Goal: Use online tool/utility: Utilize a website feature to perform a specific function

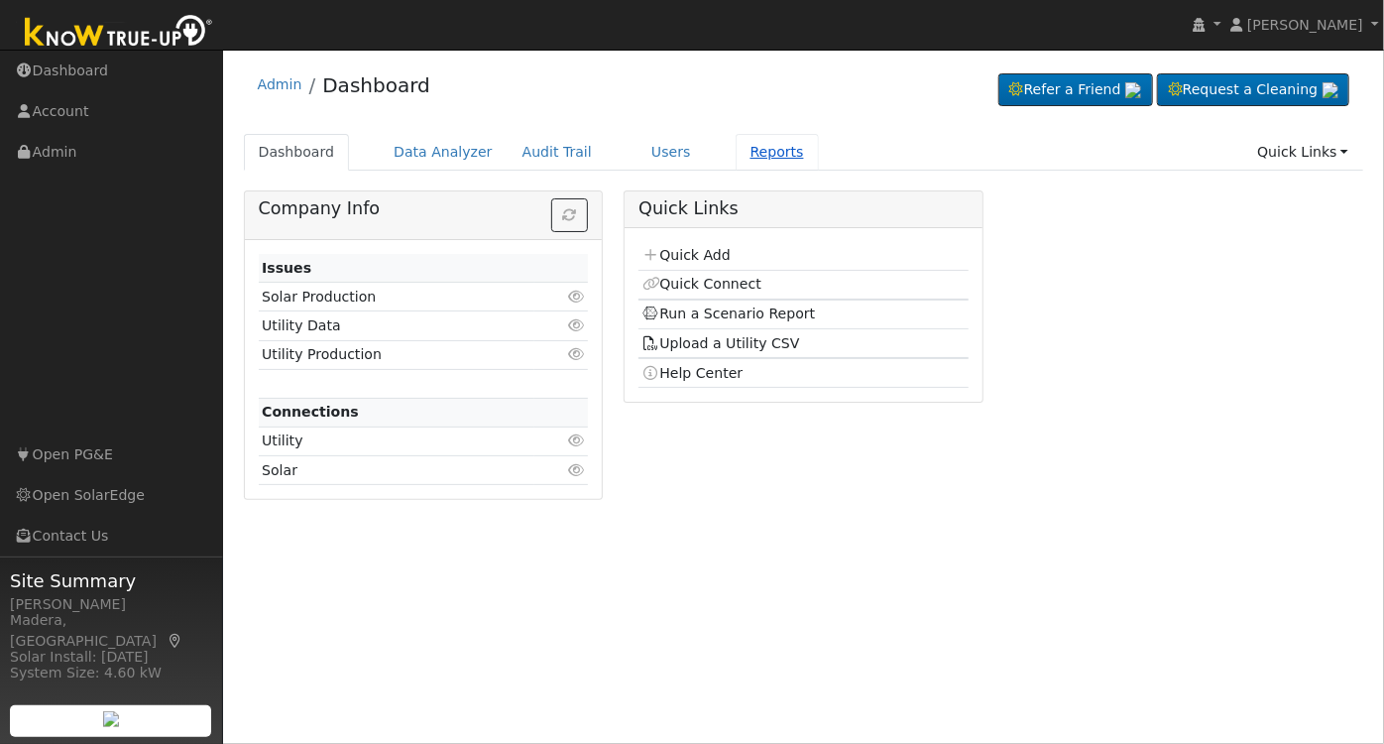
click at [749, 137] on link "Reports" at bounding box center [777, 152] width 83 height 37
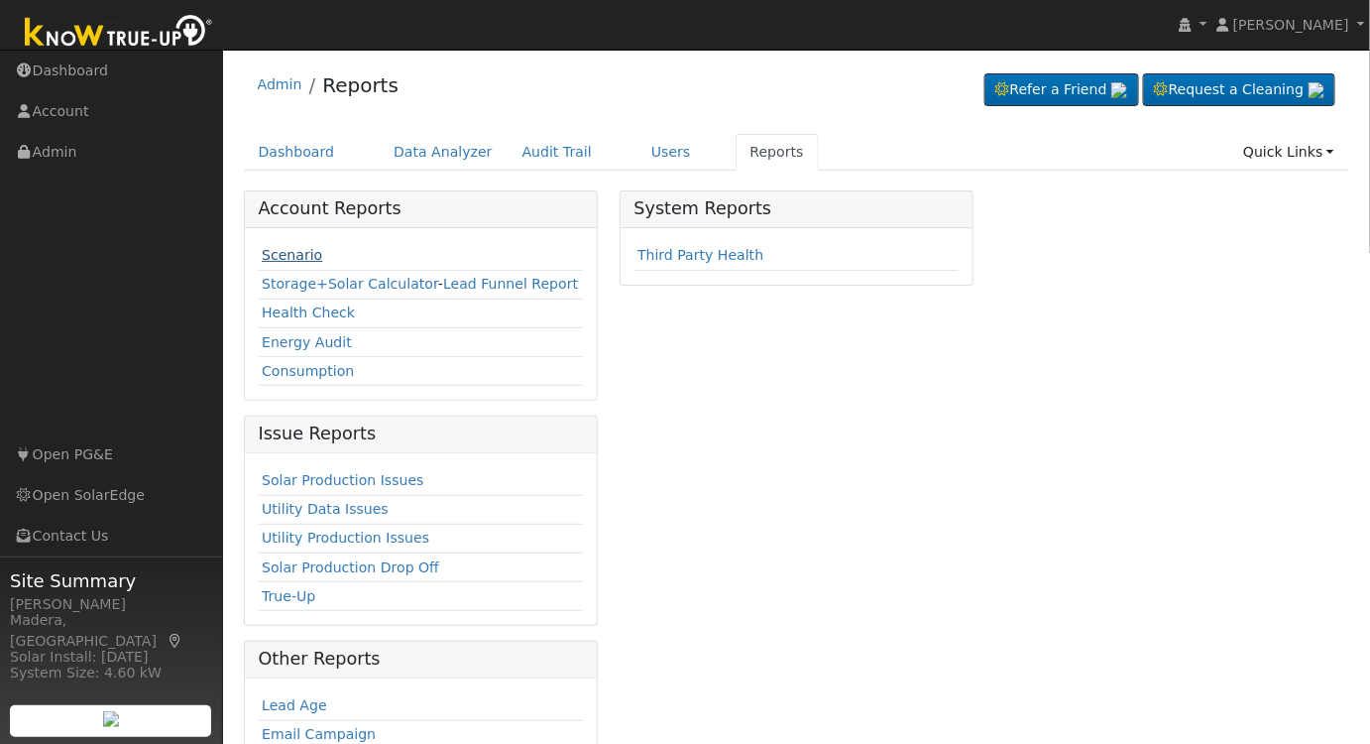
click at [291, 250] on link "Scenario" at bounding box center [292, 255] width 60 height 16
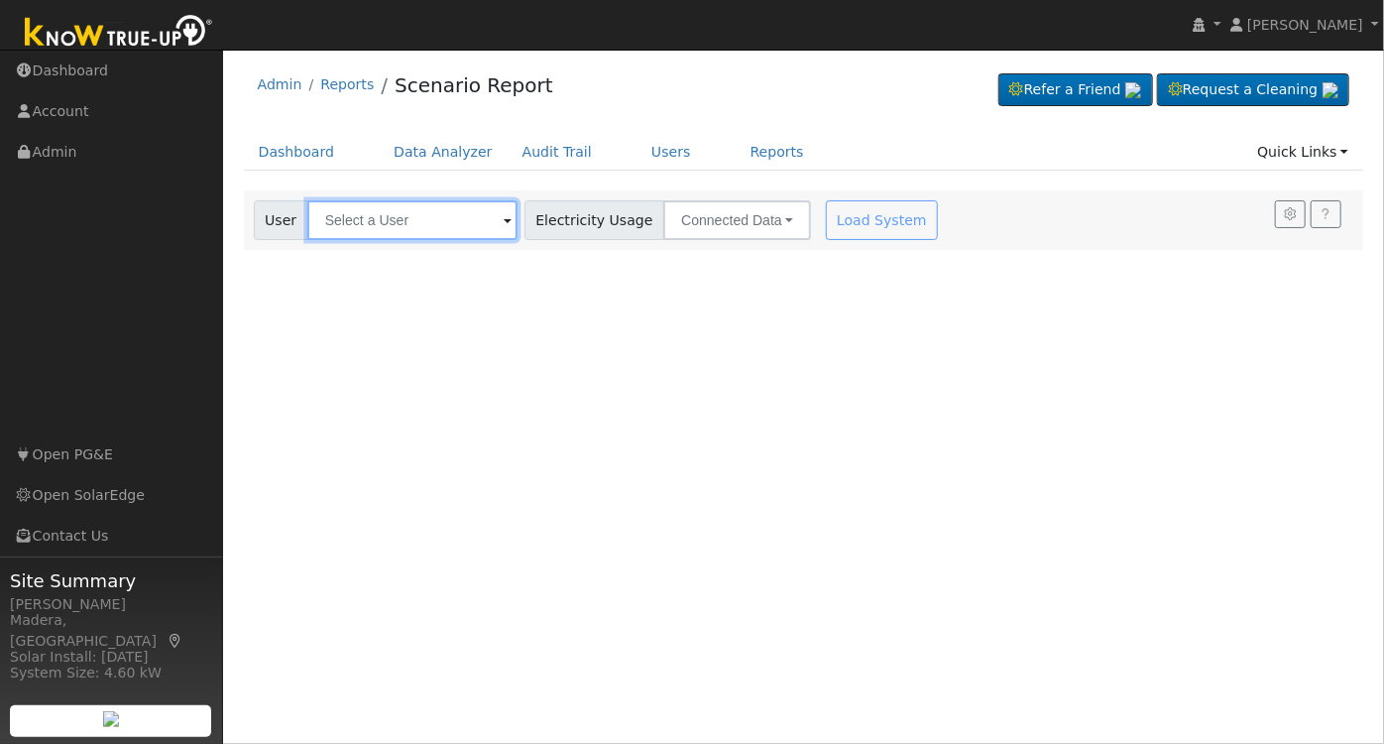
click at [364, 231] on input "text" at bounding box center [412, 220] width 210 height 40
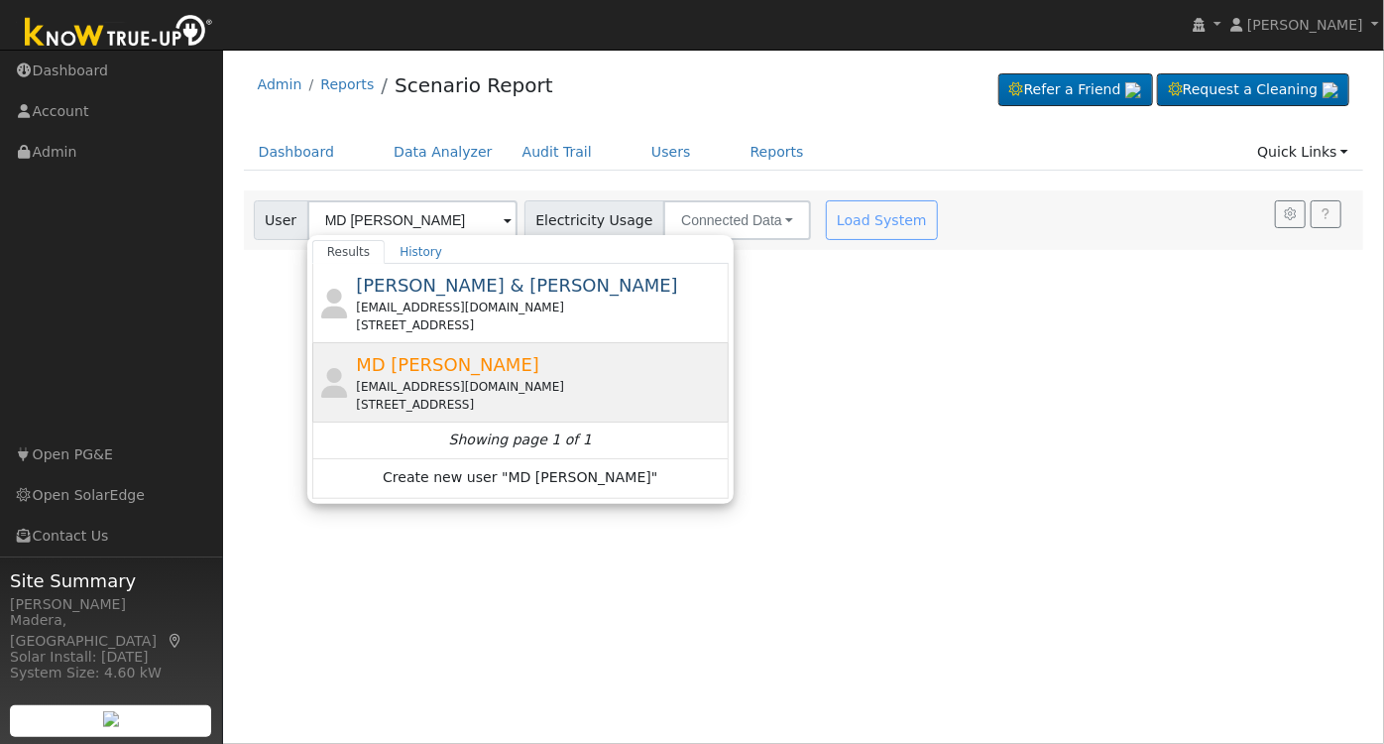
click at [446, 378] on div "dr.anik83@gmail.com" at bounding box center [540, 387] width 368 height 18
type input "MD Rahman"
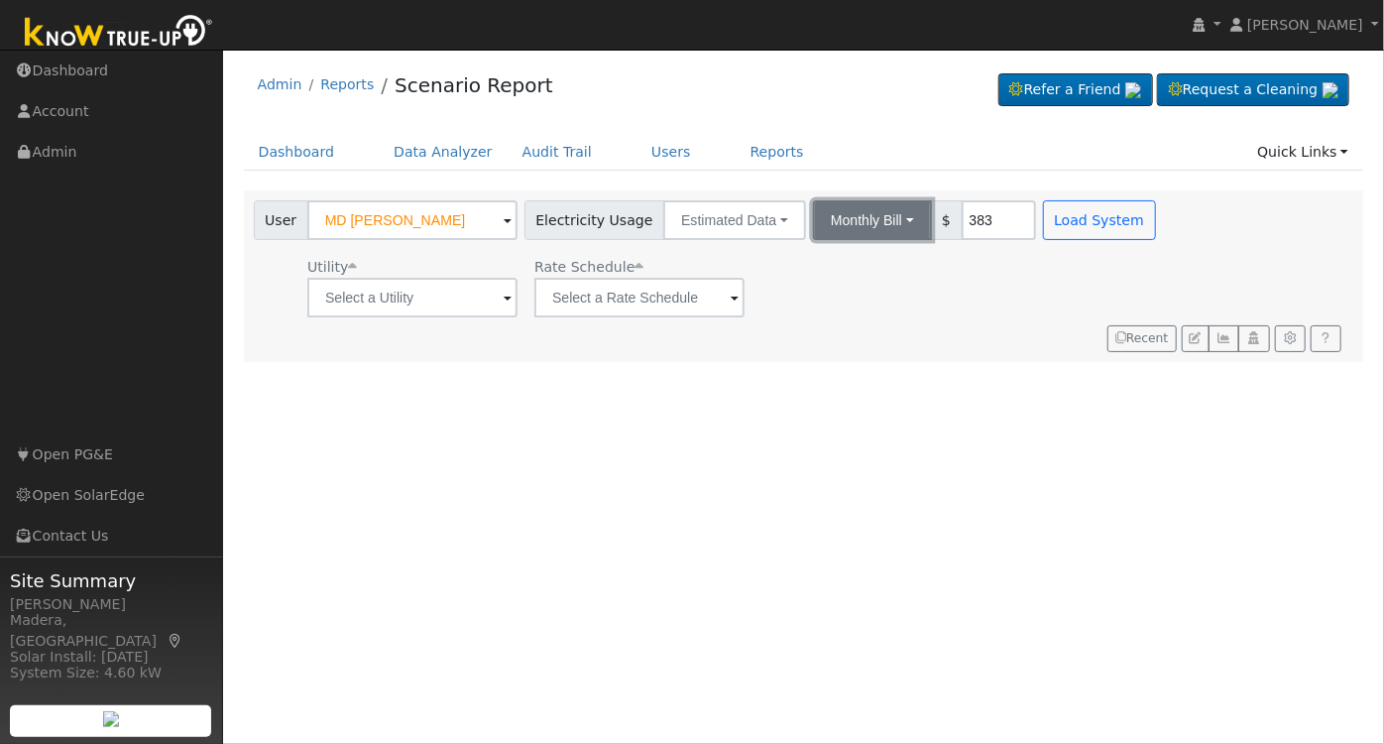
click at [849, 207] on button "Monthly Bill" at bounding box center [872, 220] width 119 height 40
click at [811, 261] on link "Annual Consumption" at bounding box center [845, 264] width 173 height 28
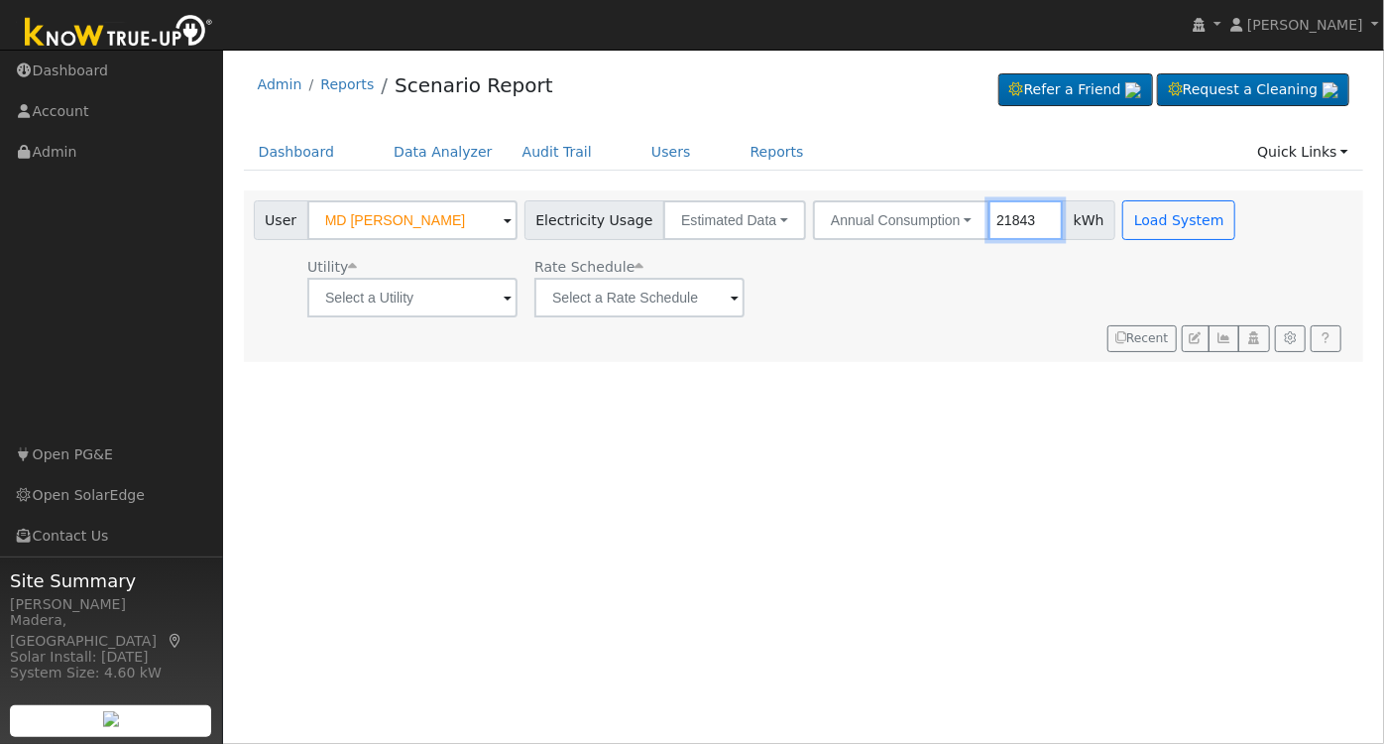
type input "21843"
click at [479, 305] on input "text" at bounding box center [412, 298] width 210 height 40
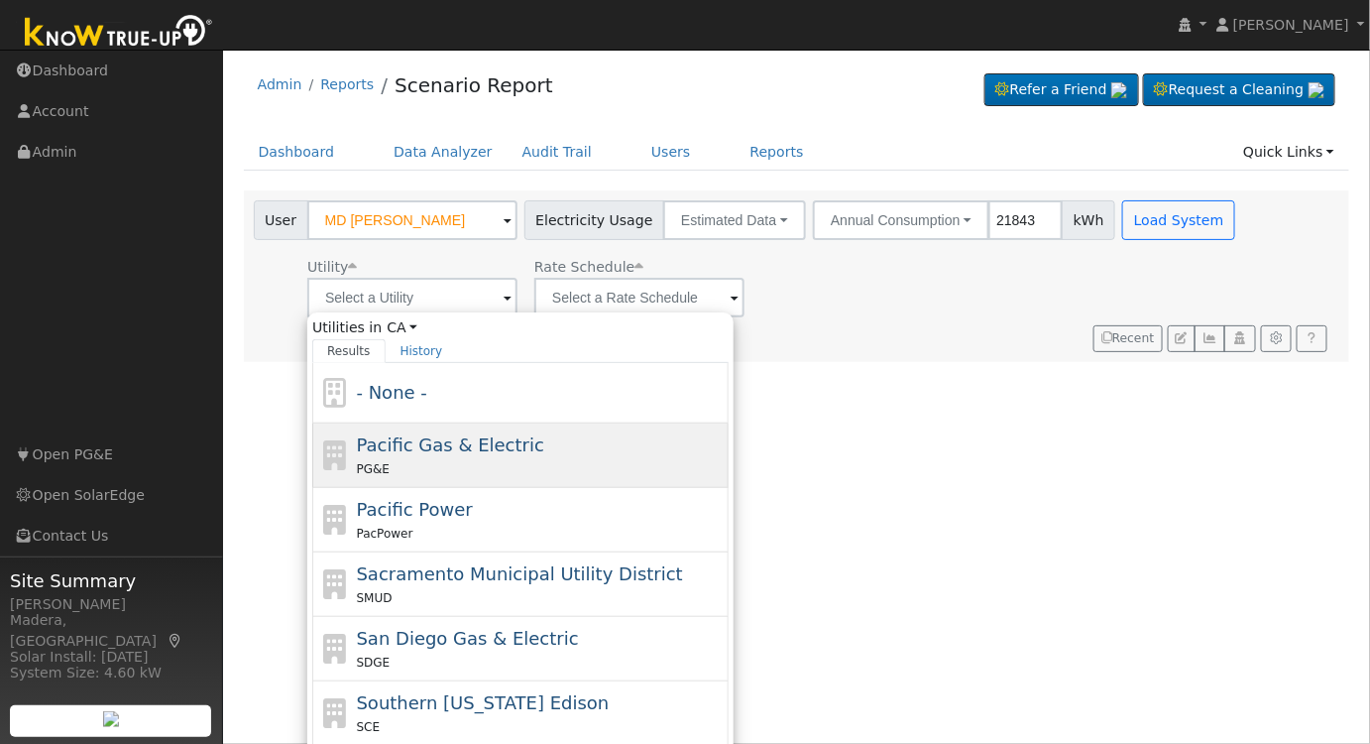
click at [457, 464] on div "PG&E" at bounding box center [541, 468] width 368 height 21
type input "Pacific Gas & Electric"
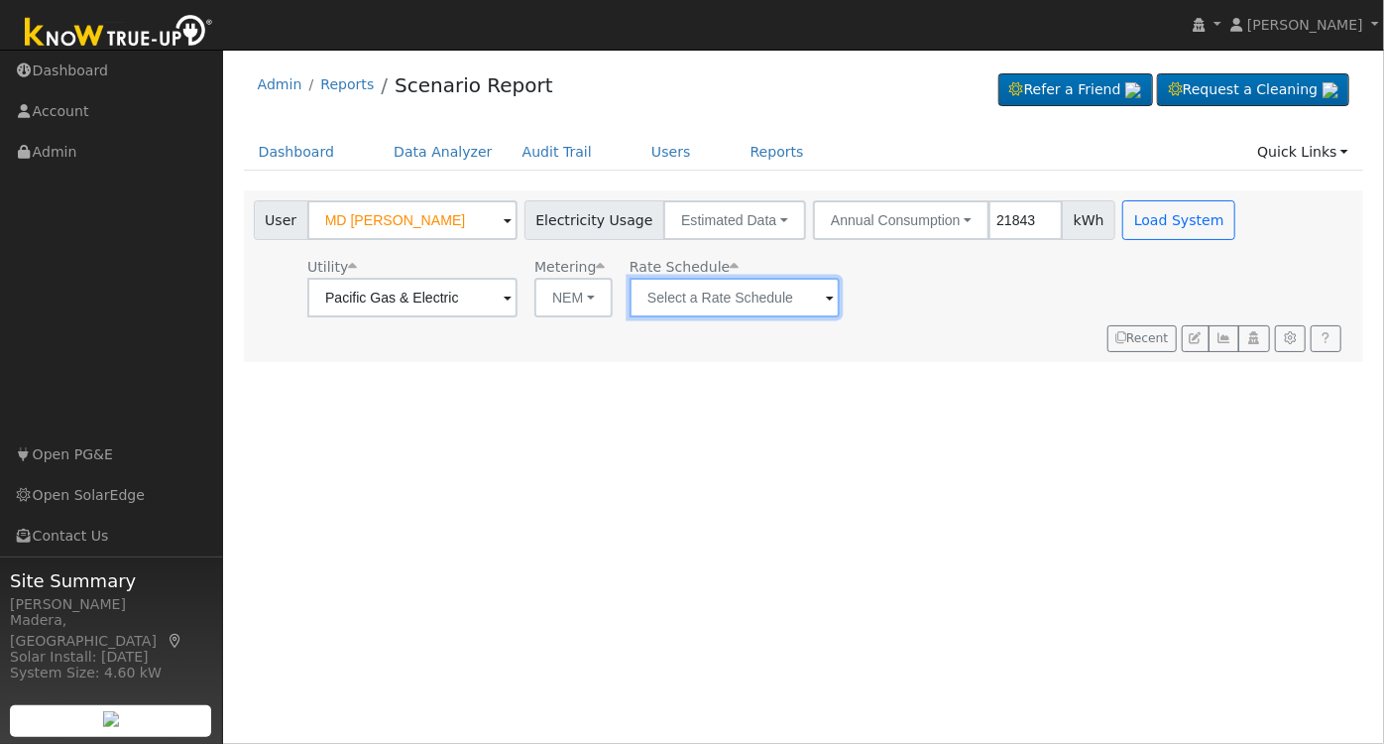
click at [721, 304] on input "text" at bounding box center [735, 298] width 210 height 40
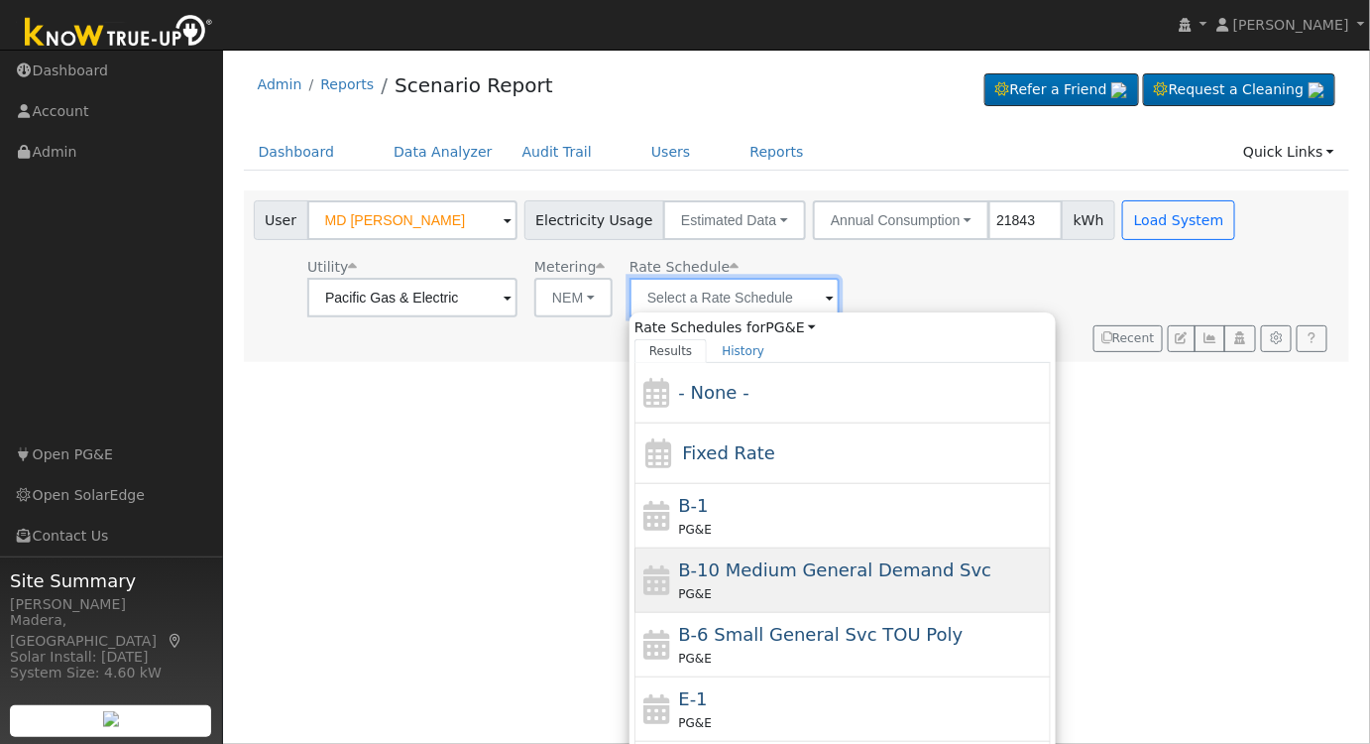
scroll to position [214, 0]
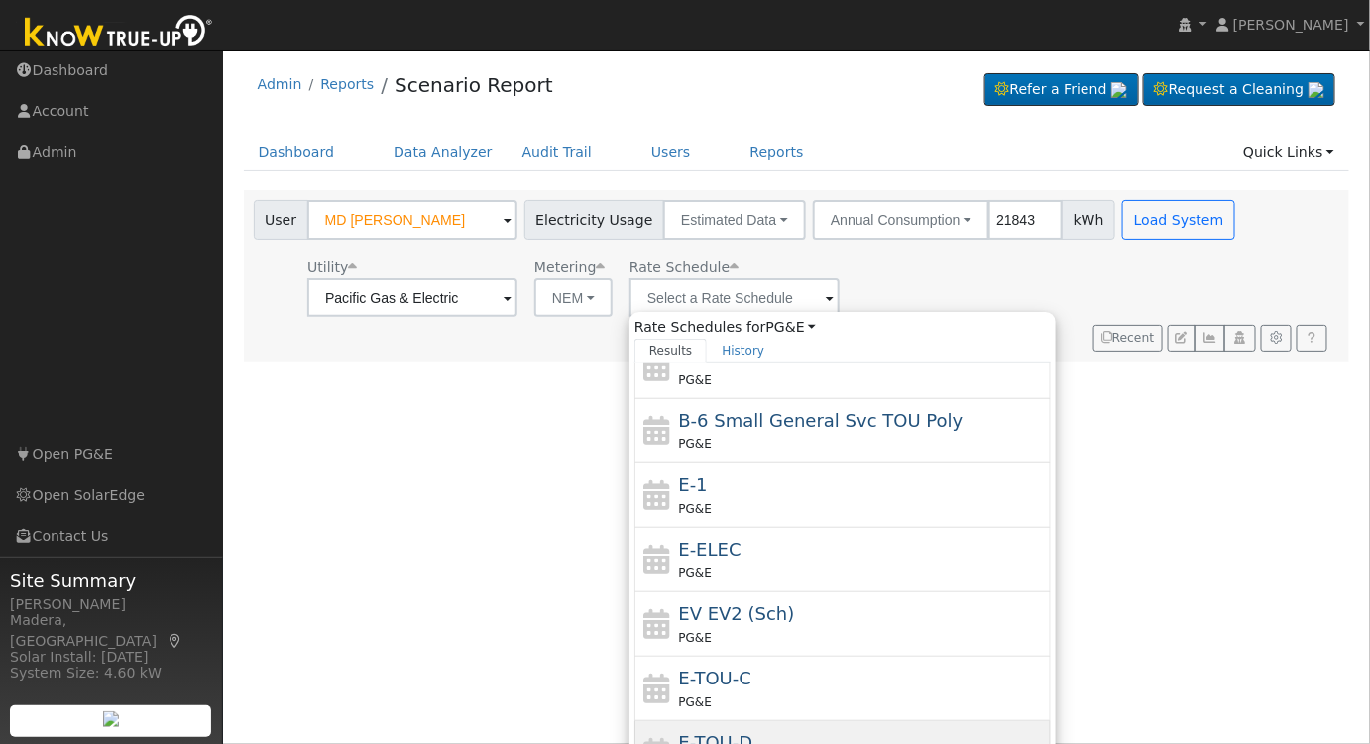
click at [757, 734] on div "E-TOU-D PG&E" at bounding box center [863, 753] width 368 height 48
type input "E-TOU-D"
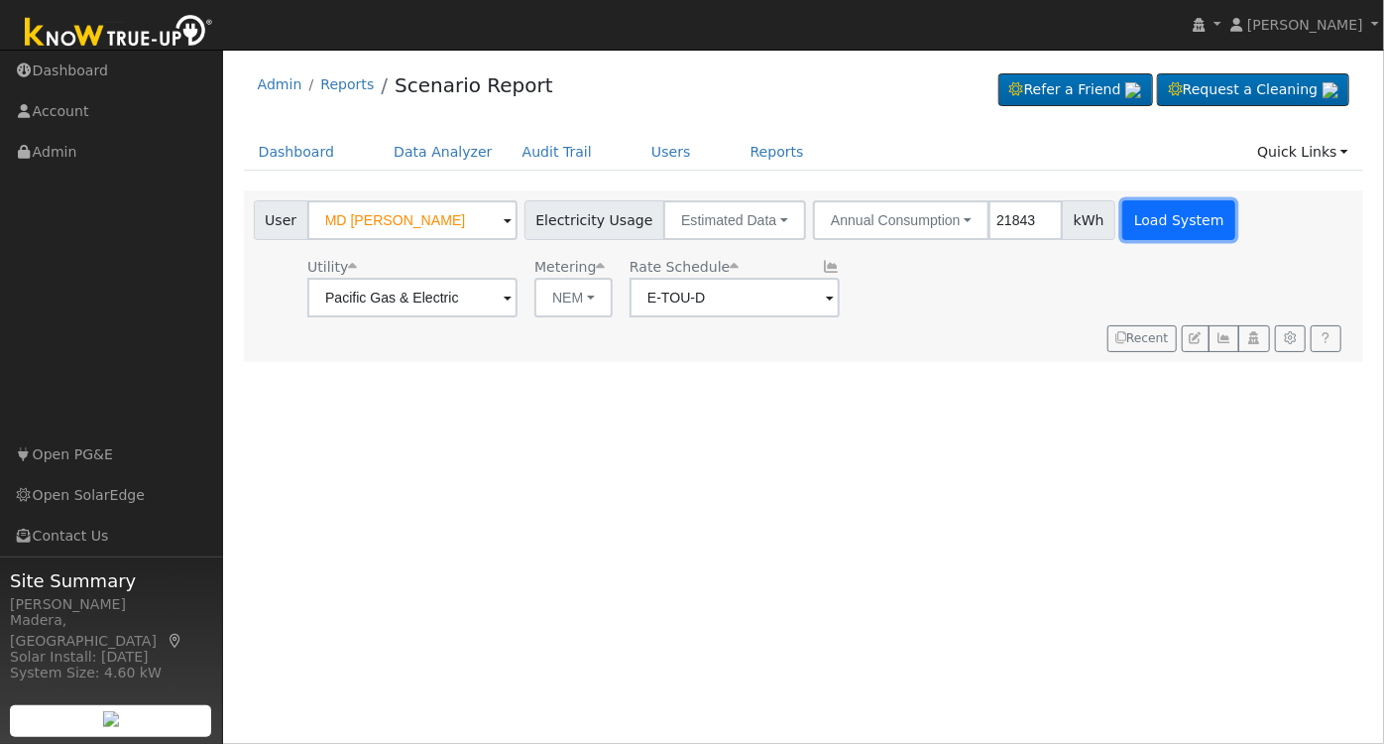
click at [1140, 213] on button "Load System" at bounding box center [1178, 220] width 113 height 40
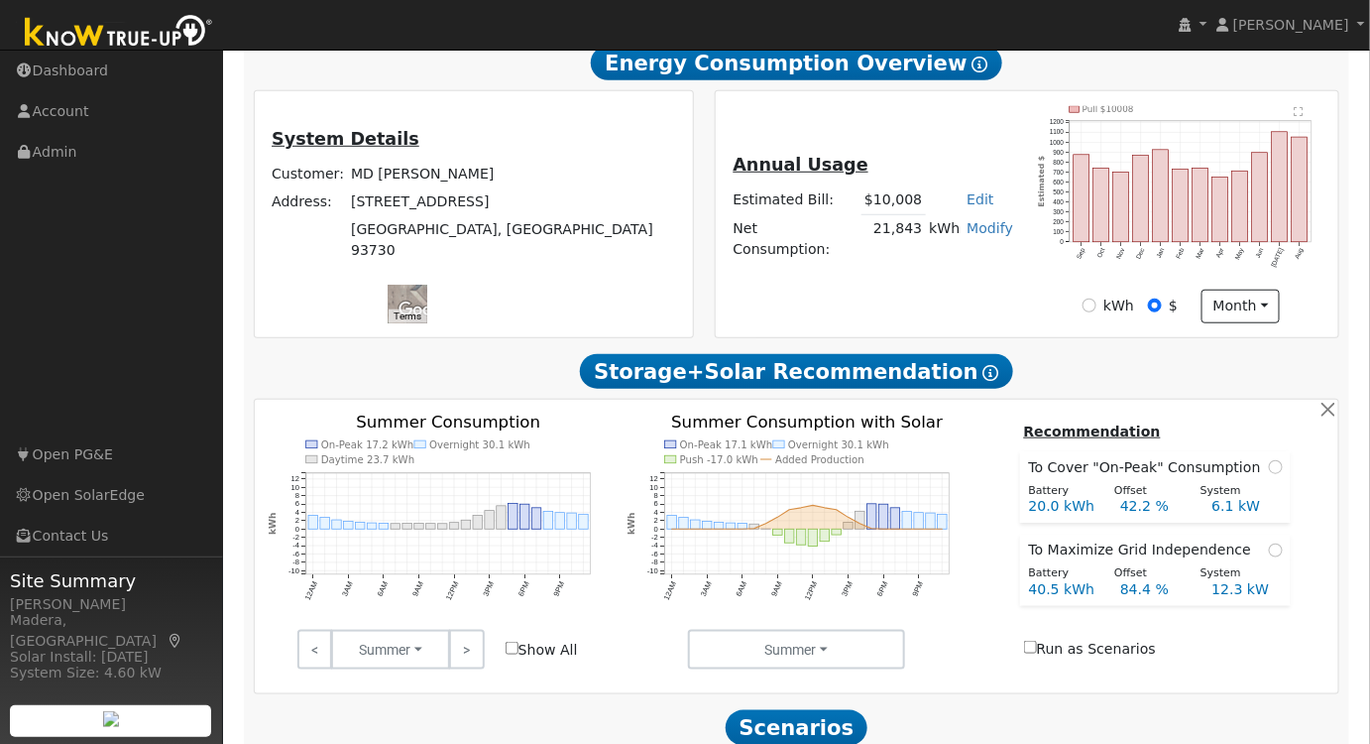
scroll to position [395, 0]
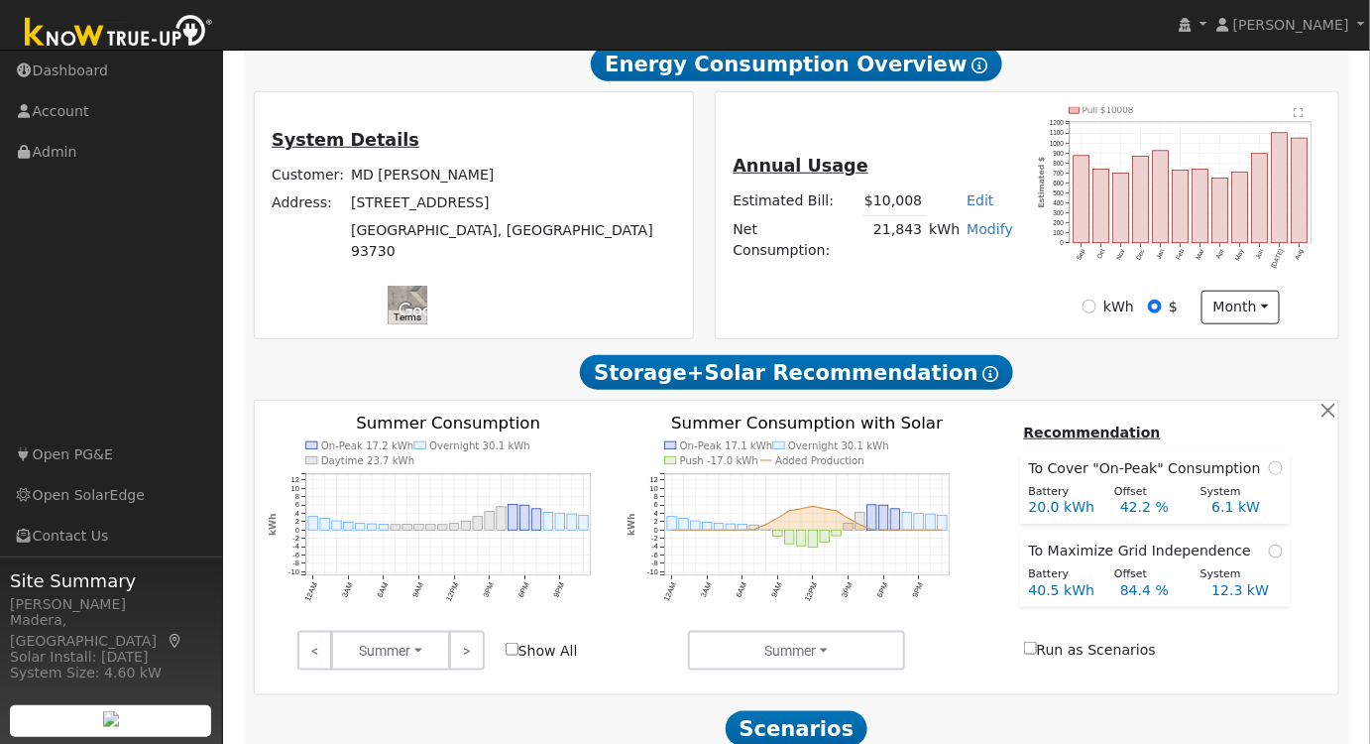
click at [851, 283] on div "Annual Usage Estimated Bill: $10,008 Edit Estimated Bill $ Annual Net Consumpti…" at bounding box center [1027, 215] width 616 height 217
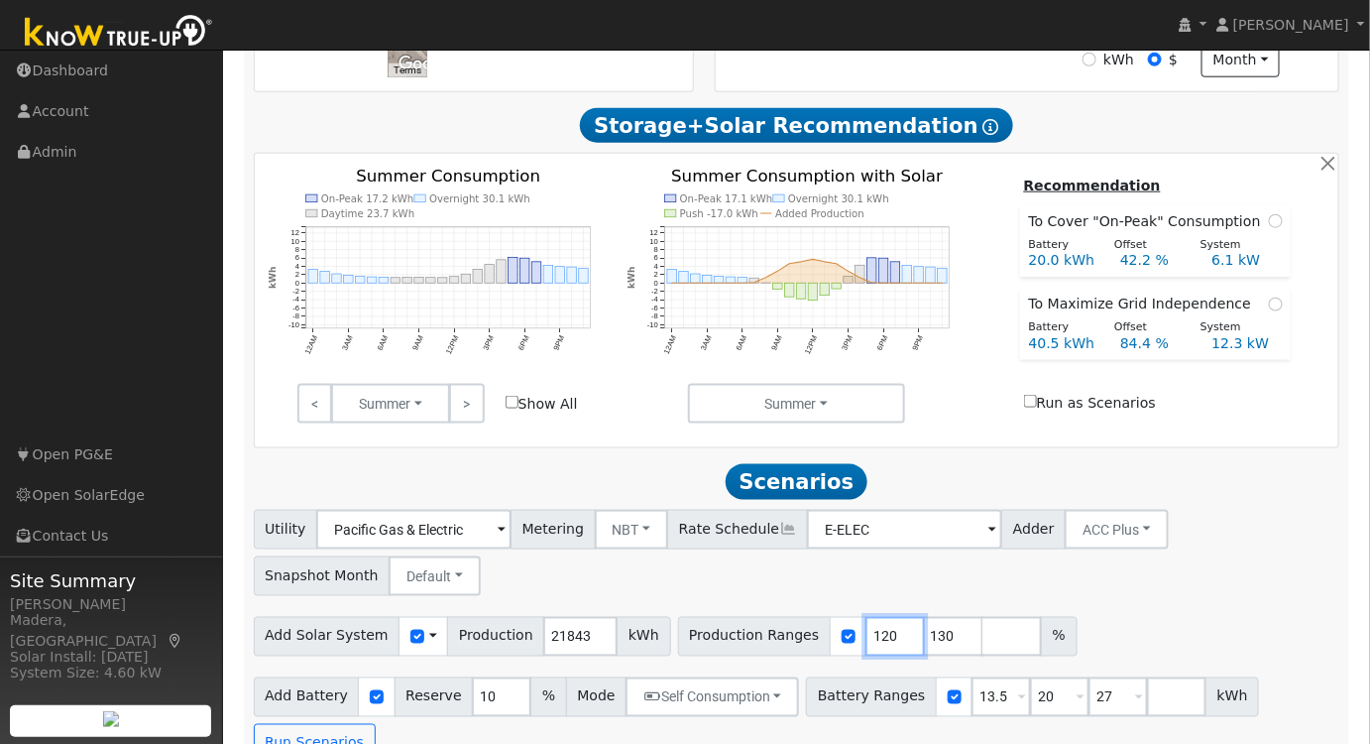
drag, startPoint x: 854, startPoint y: 643, endPoint x: 680, endPoint y: 635, distance: 173.7
click at [680, 635] on div "Production Ranges 120 130 %" at bounding box center [878, 637] width 400 height 40
type input "100"
drag, startPoint x: 912, startPoint y: 646, endPoint x: 799, endPoint y: 638, distance: 113.3
click at [799, 638] on div "Production Ranges 100 130 %" at bounding box center [878, 637] width 400 height 40
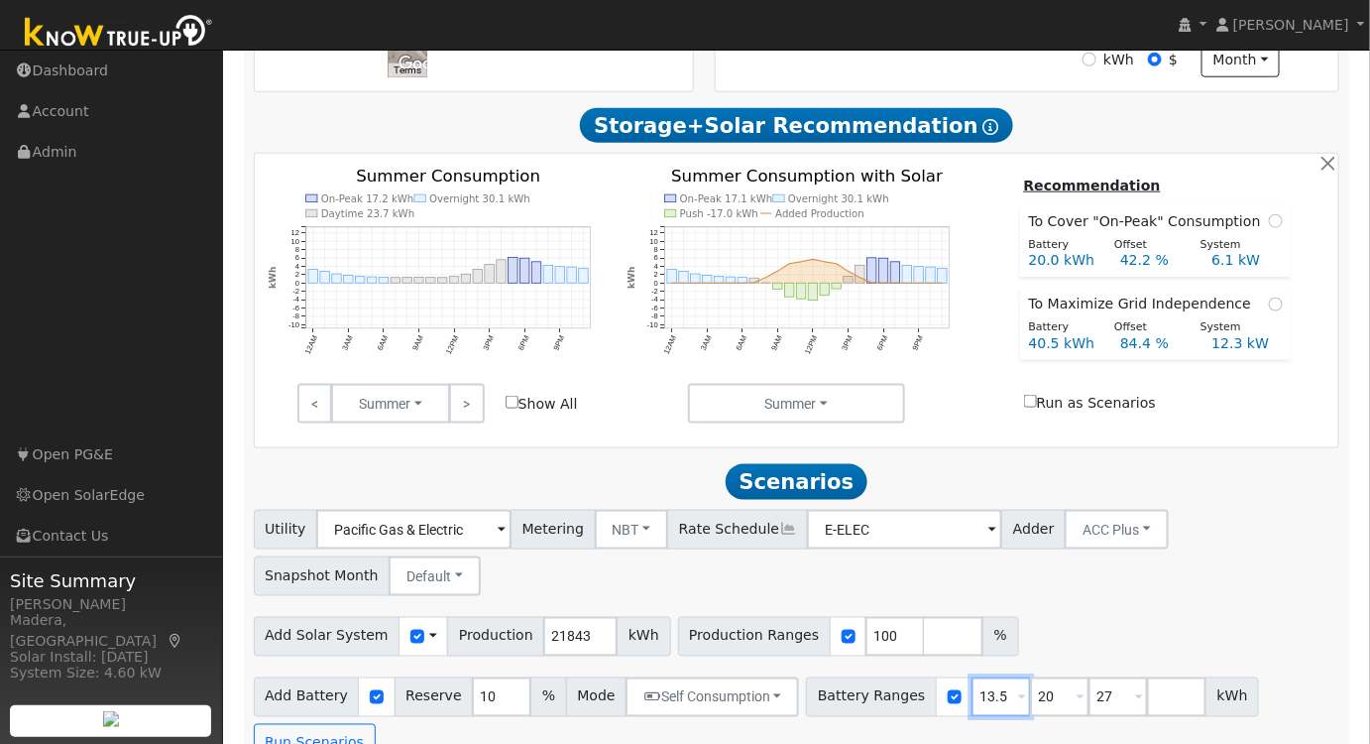
drag, startPoint x: 969, startPoint y: 705, endPoint x: 854, endPoint y: 703, distance: 115.0
click at [854, 703] on div "Battery Ranges 13.5 Overrides Reserve % Mode None None Self Consumption Peak Sa…" at bounding box center [1032, 697] width 453 height 40
type input "20"
type input "27"
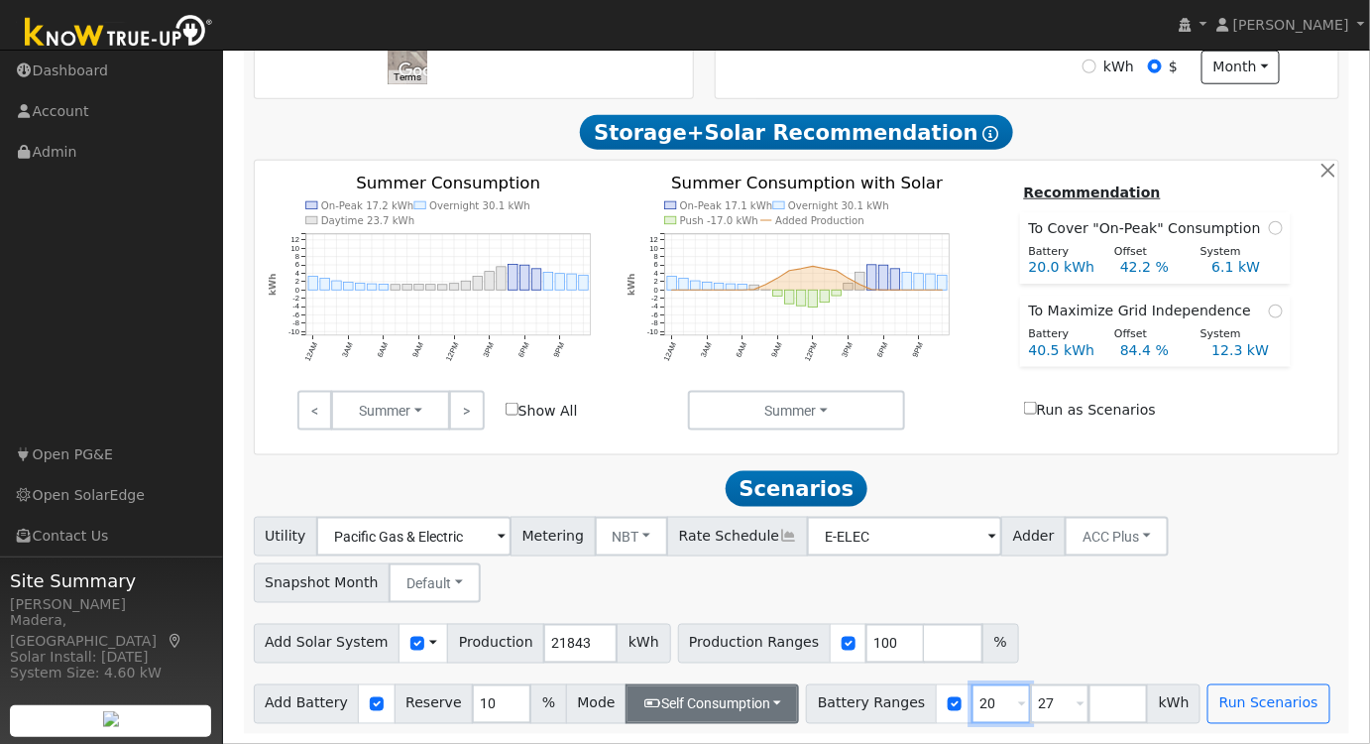
drag, startPoint x: 970, startPoint y: 700, endPoint x: 749, endPoint y: 692, distance: 221.2
click at [749, 692] on div "Add Battery Reserve 10 % Mode Self Consumption Self Consumption Peak Savings AC…" at bounding box center [797, 700] width 1094 height 47
type input "27"
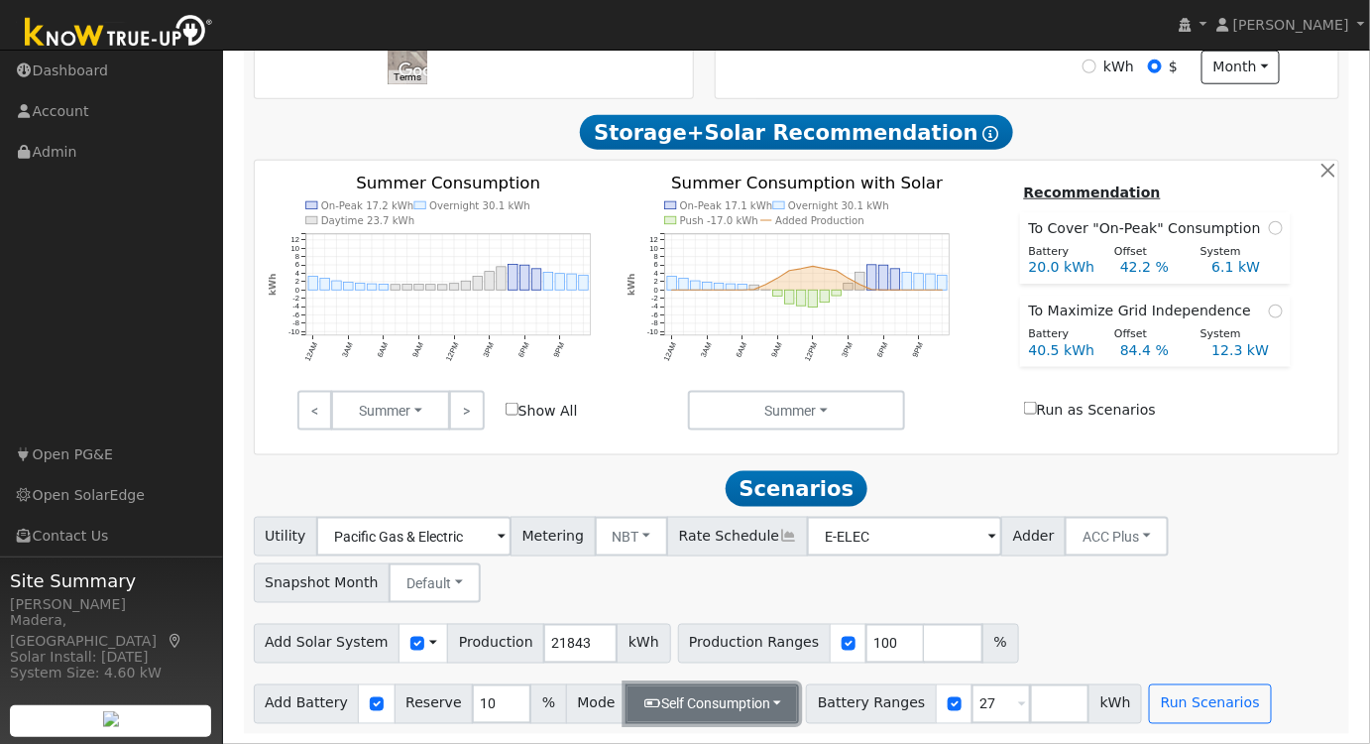
click at [668, 711] on button "Self Consumption" at bounding box center [712, 704] width 173 height 40
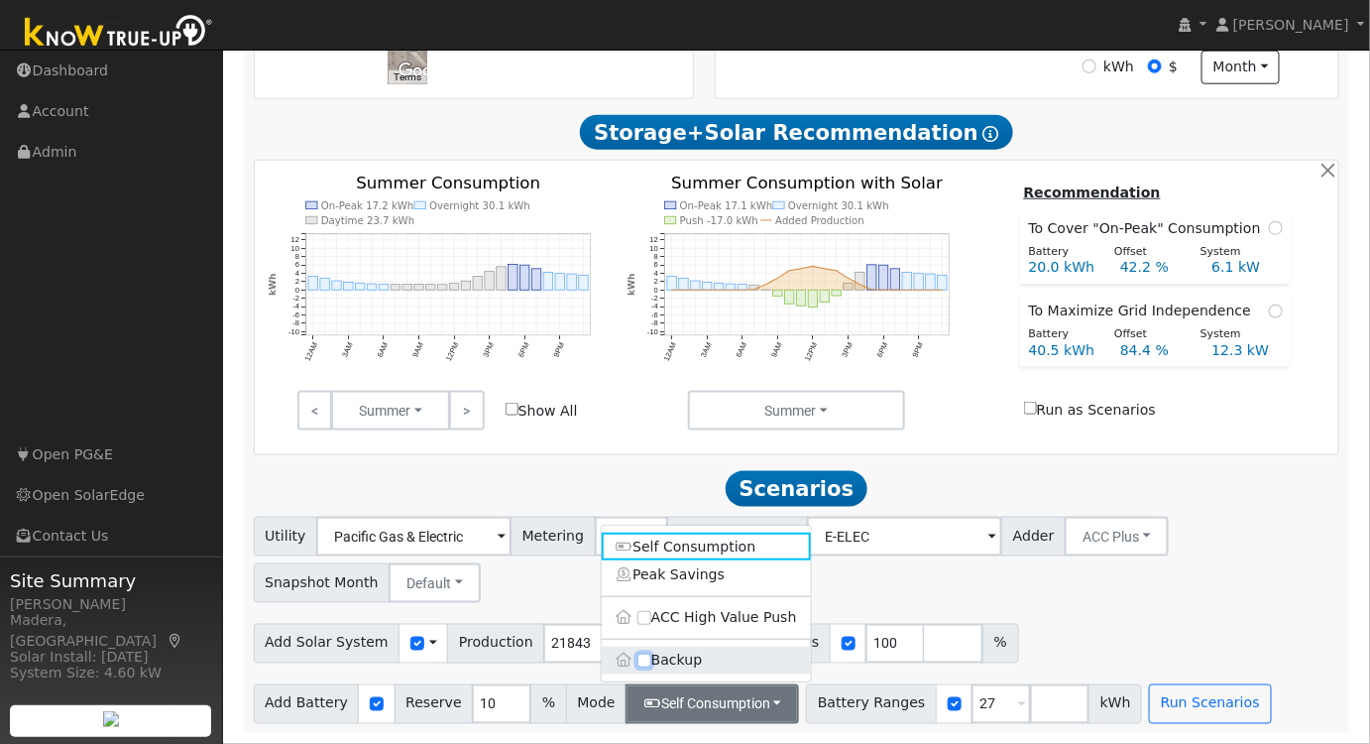
click at [643, 657] on input "Backup" at bounding box center [644, 660] width 14 height 14
checkbox input "true"
type input "20"
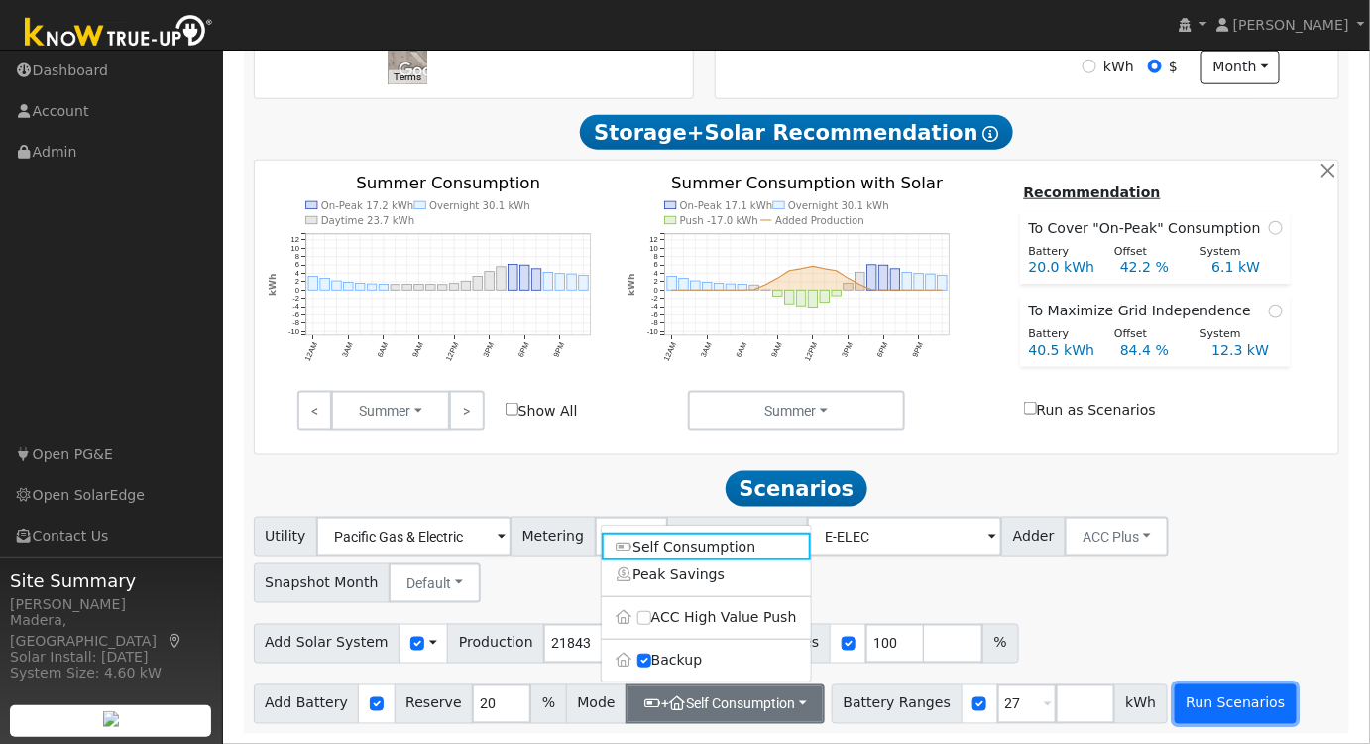
click at [1175, 703] on button "Run Scenarios" at bounding box center [1236, 704] width 122 height 40
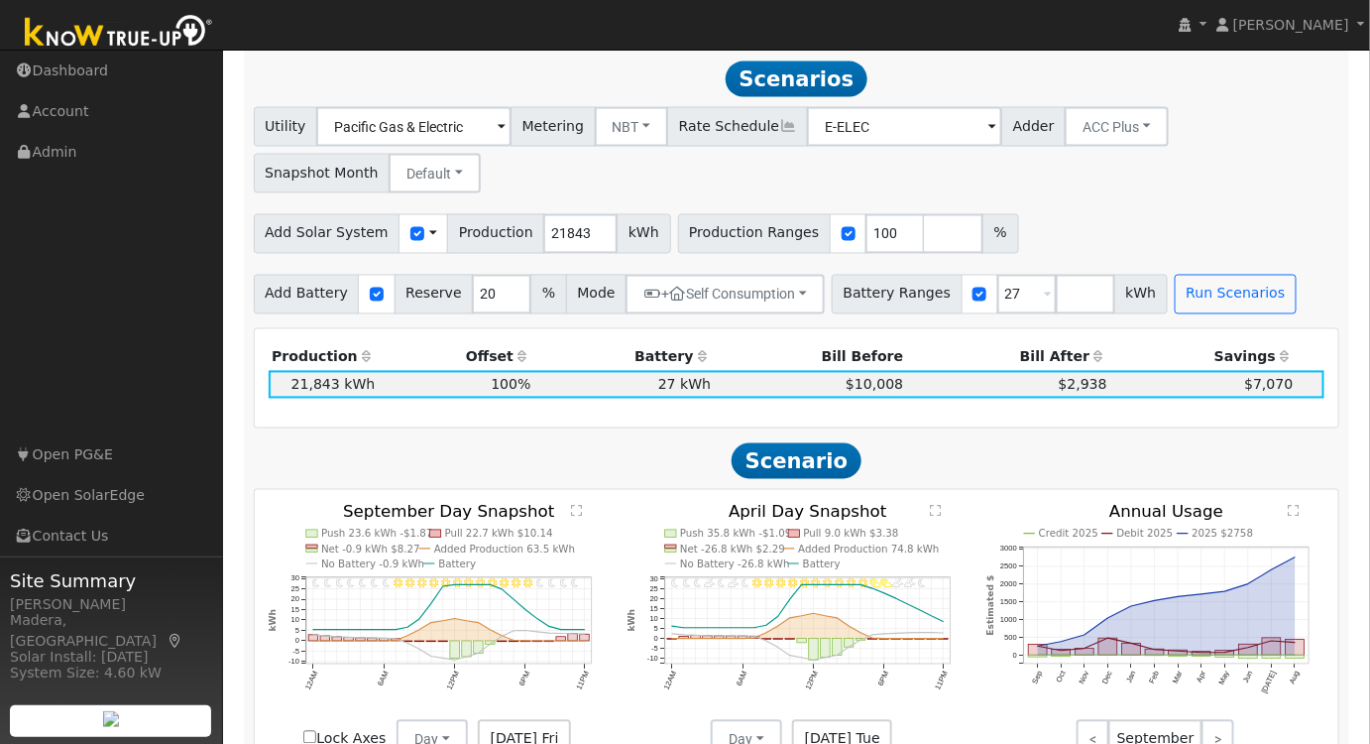
scroll to position [1051, 0]
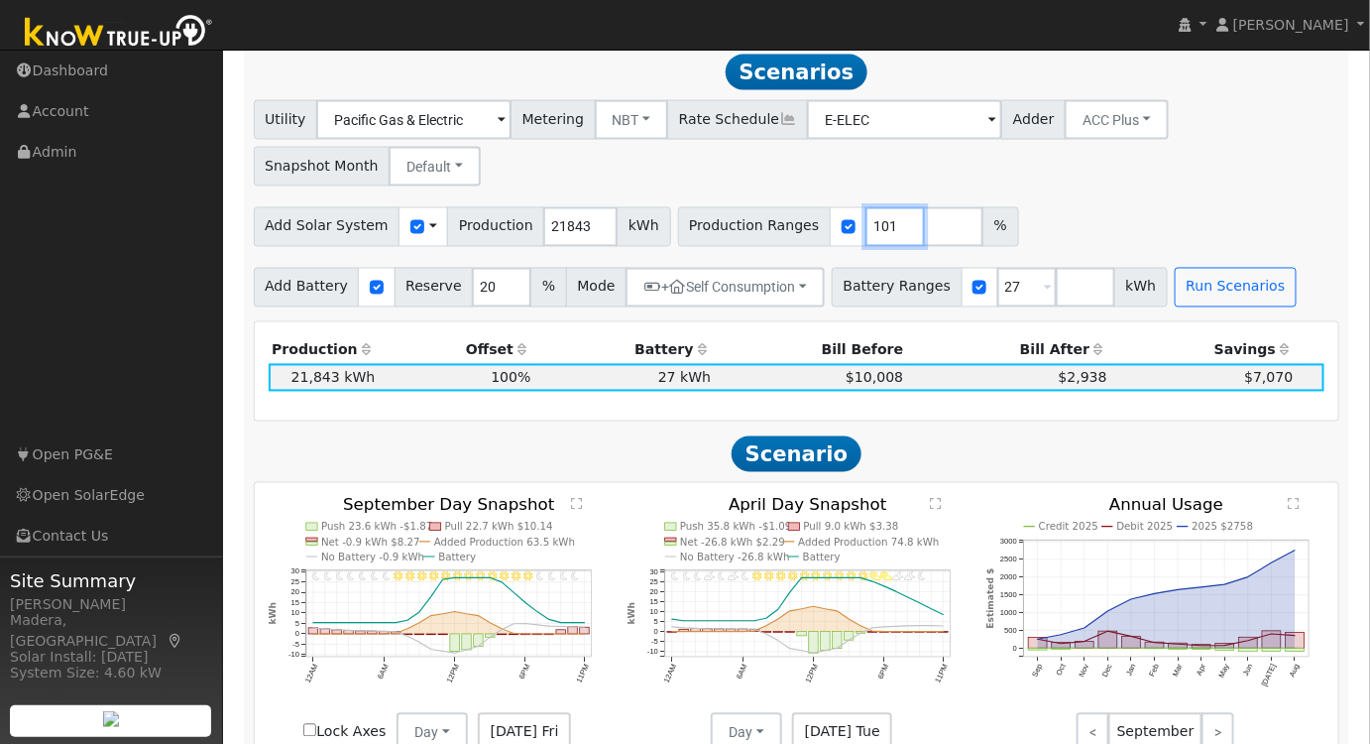
click at [866, 230] on input "101" at bounding box center [895, 227] width 59 height 40
click at [866, 230] on input "102" at bounding box center [895, 227] width 59 height 40
click at [866, 230] on input "103" at bounding box center [895, 227] width 59 height 40
click at [866, 230] on input "104" at bounding box center [895, 227] width 59 height 40
click at [866, 230] on input "105" at bounding box center [895, 227] width 59 height 40
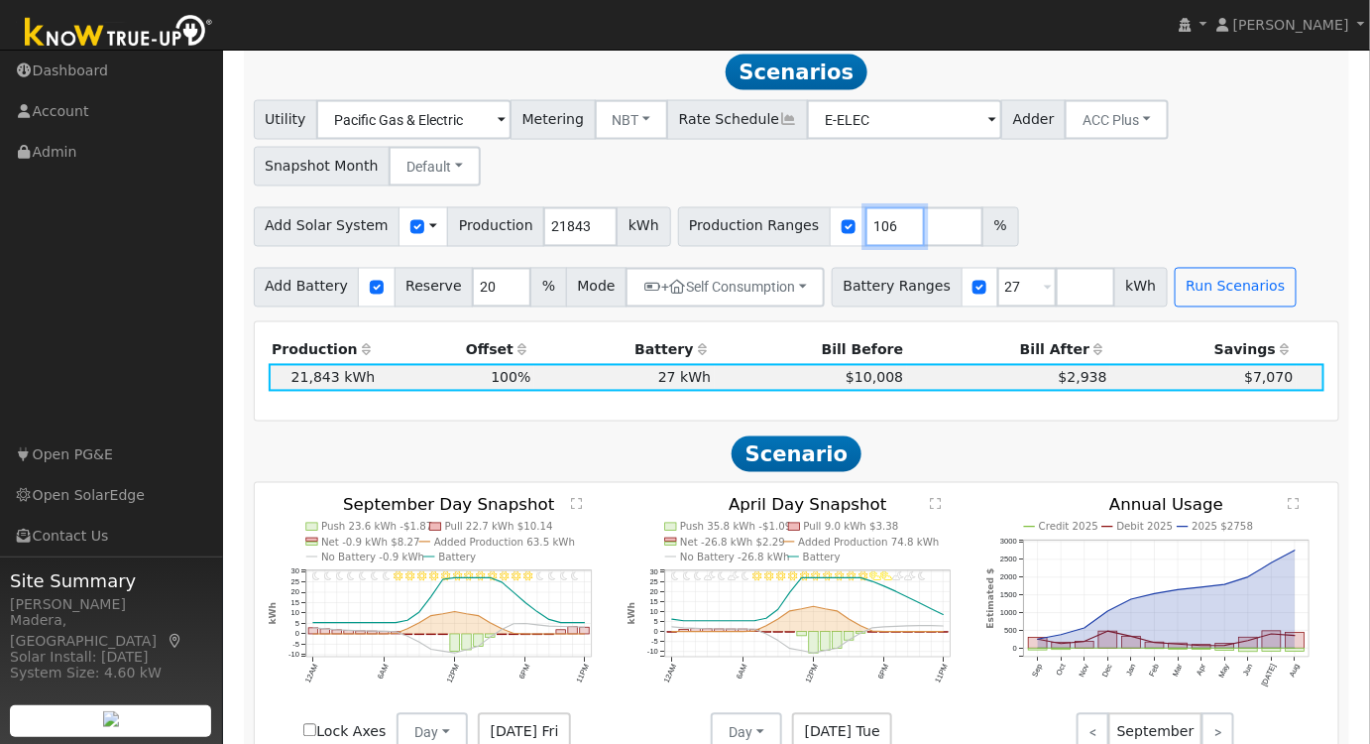
click at [866, 230] on input "106" at bounding box center [895, 227] width 59 height 40
click at [866, 230] on input "107" at bounding box center [895, 227] width 59 height 40
type input "108"
click at [866, 230] on input "108" at bounding box center [895, 227] width 59 height 40
click at [1152, 213] on div "Add Solar System Use CSV Data Production 21843 kWh Production Ranges 108 %" at bounding box center [797, 223] width 1094 height 47
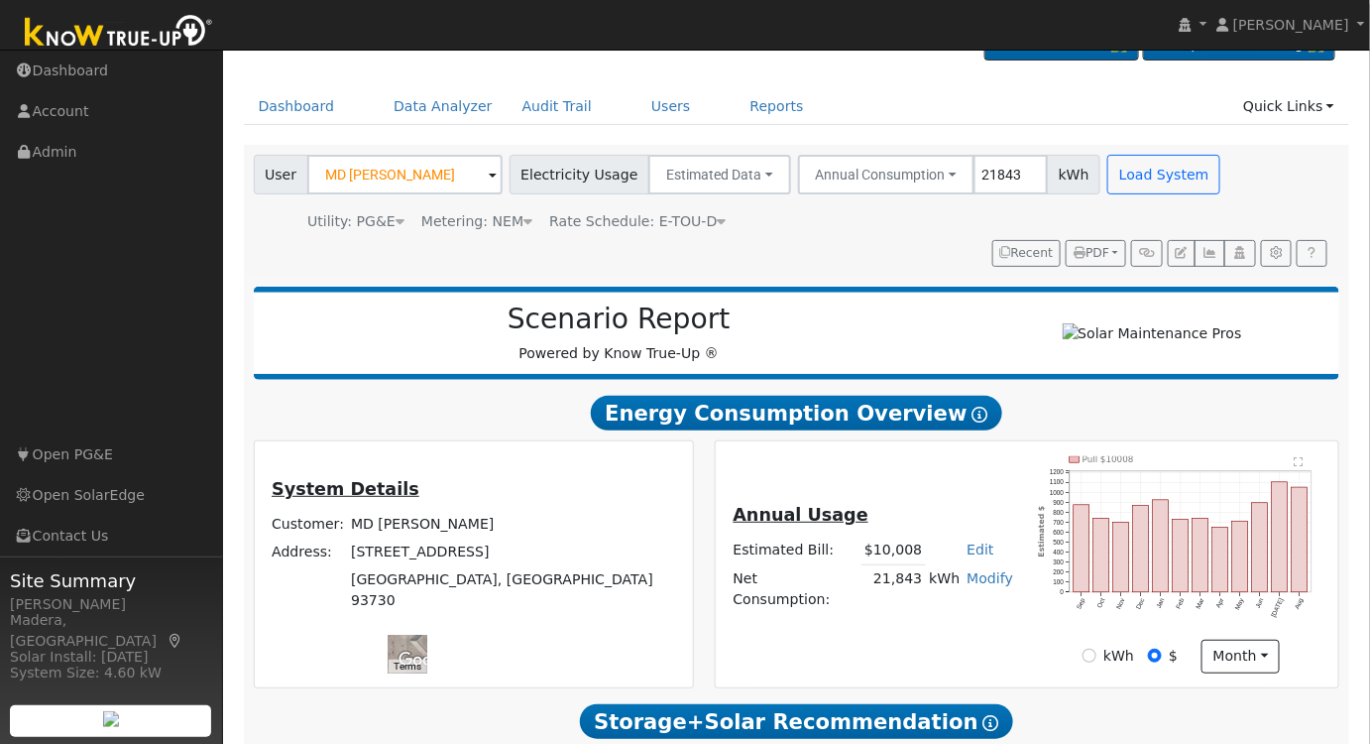
scroll to position [1, 0]
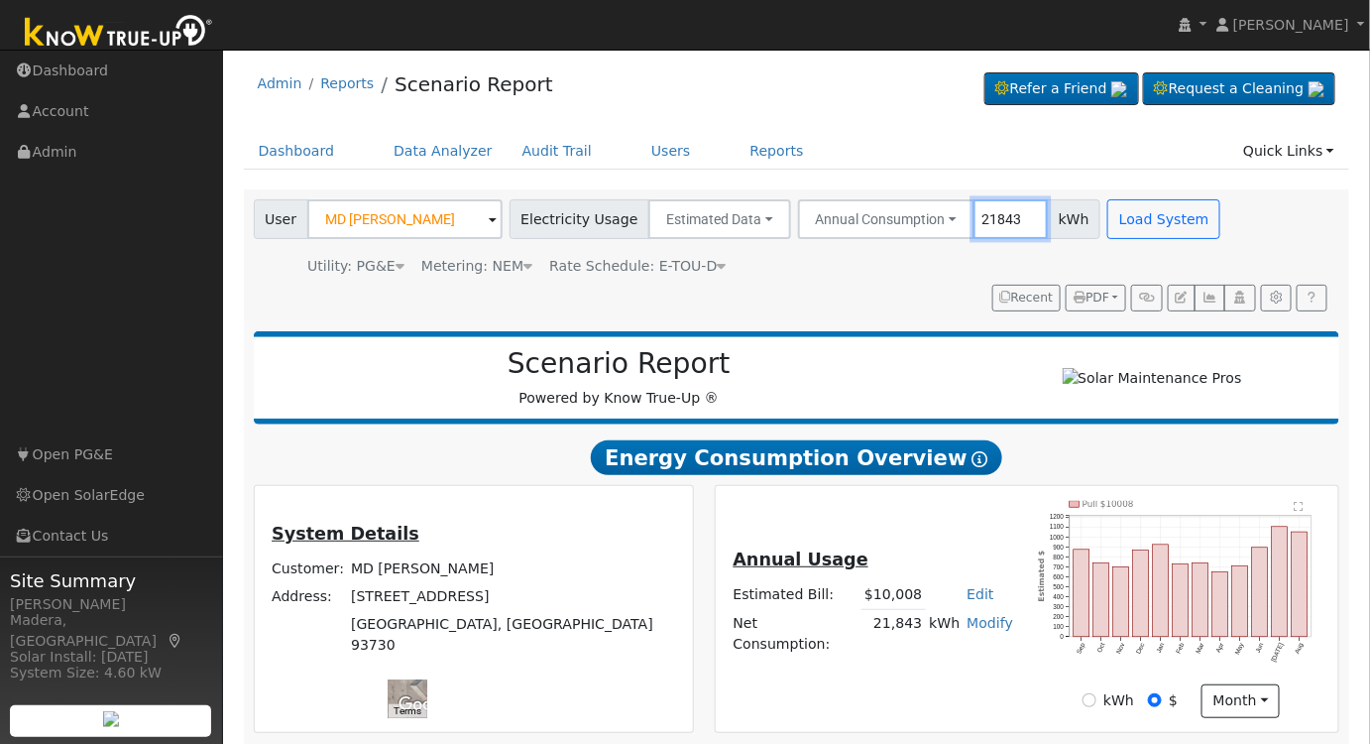
click at [991, 219] on input "21843" at bounding box center [1011, 219] width 74 height 40
type input "20296"
click at [1141, 220] on button "Load System" at bounding box center [1163, 219] width 113 height 40
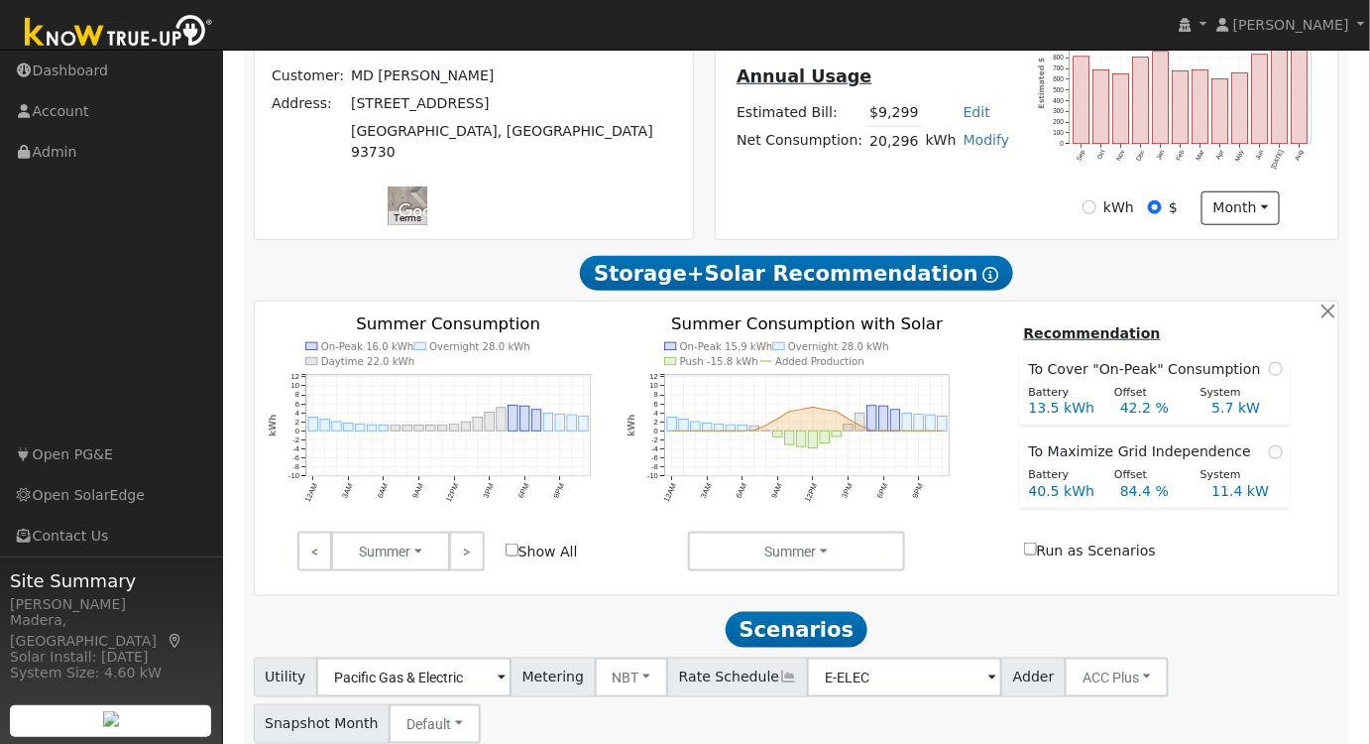
scroll to position [641, 0]
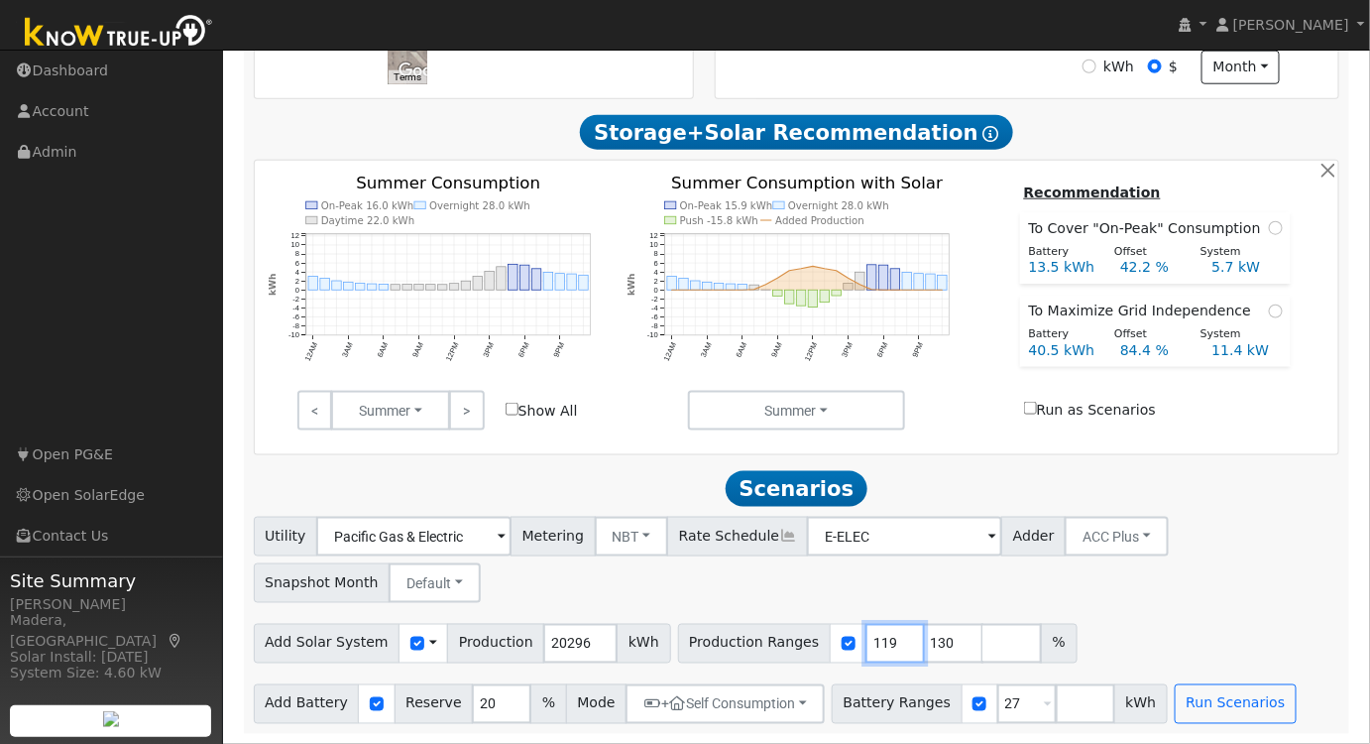
click at [867, 646] on input "119" at bounding box center [895, 644] width 59 height 40
click at [867, 646] on input "118" at bounding box center [895, 644] width 59 height 40
click at [867, 646] on input "117" at bounding box center [895, 644] width 59 height 40
click at [867, 646] on input "116" at bounding box center [895, 644] width 59 height 40
click at [867, 646] on input "115" at bounding box center [895, 644] width 59 height 40
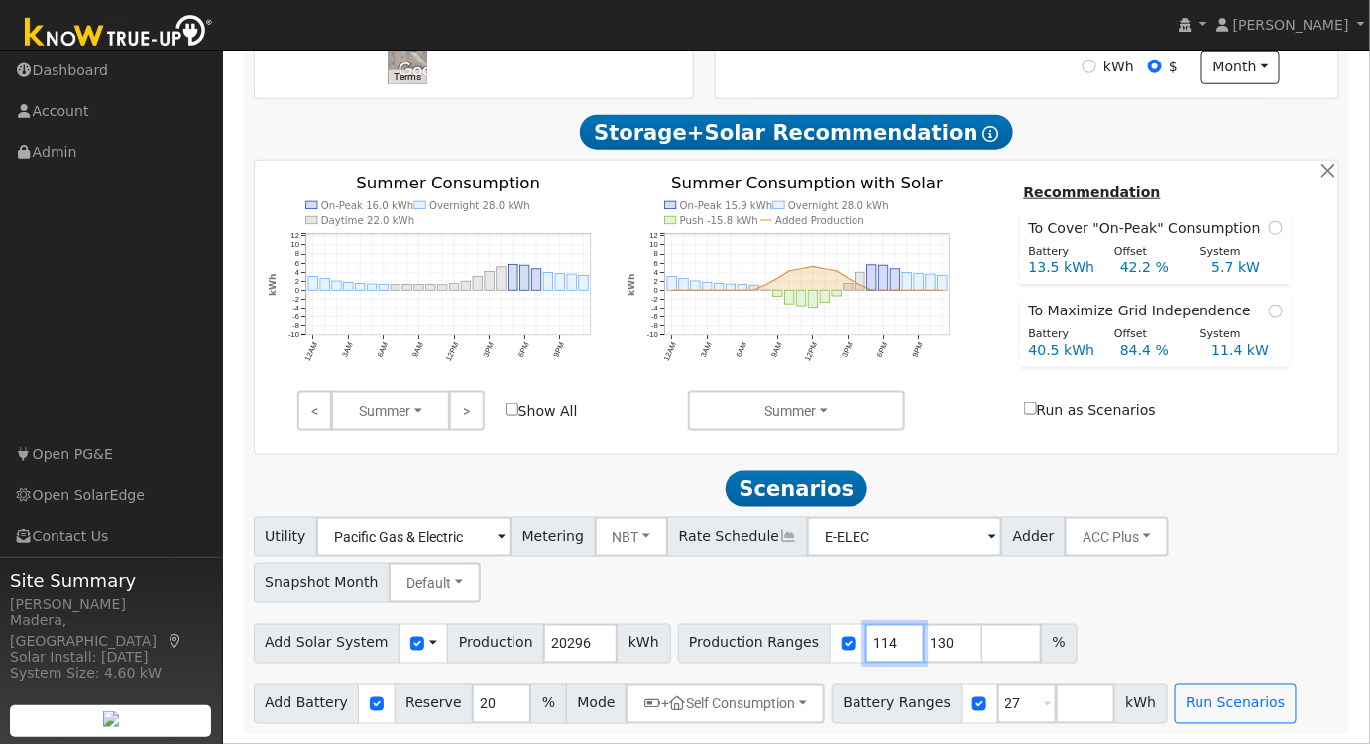
click at [867, 646] on input "114" at bounding box center [895, 644] width 59 height 40
click at [867, 646] on input "113" at bounding box center [895, 644] width 59 height 40
click at [867, 646] on input "112" at bounding box center [895, 644] width 59 height 40
click at [867, 646] on input "111" at bounding box center [895, 644] width 59 height 40
click at [867, 646] on input "110" at bounding box center [895, 644] width 59 height 40
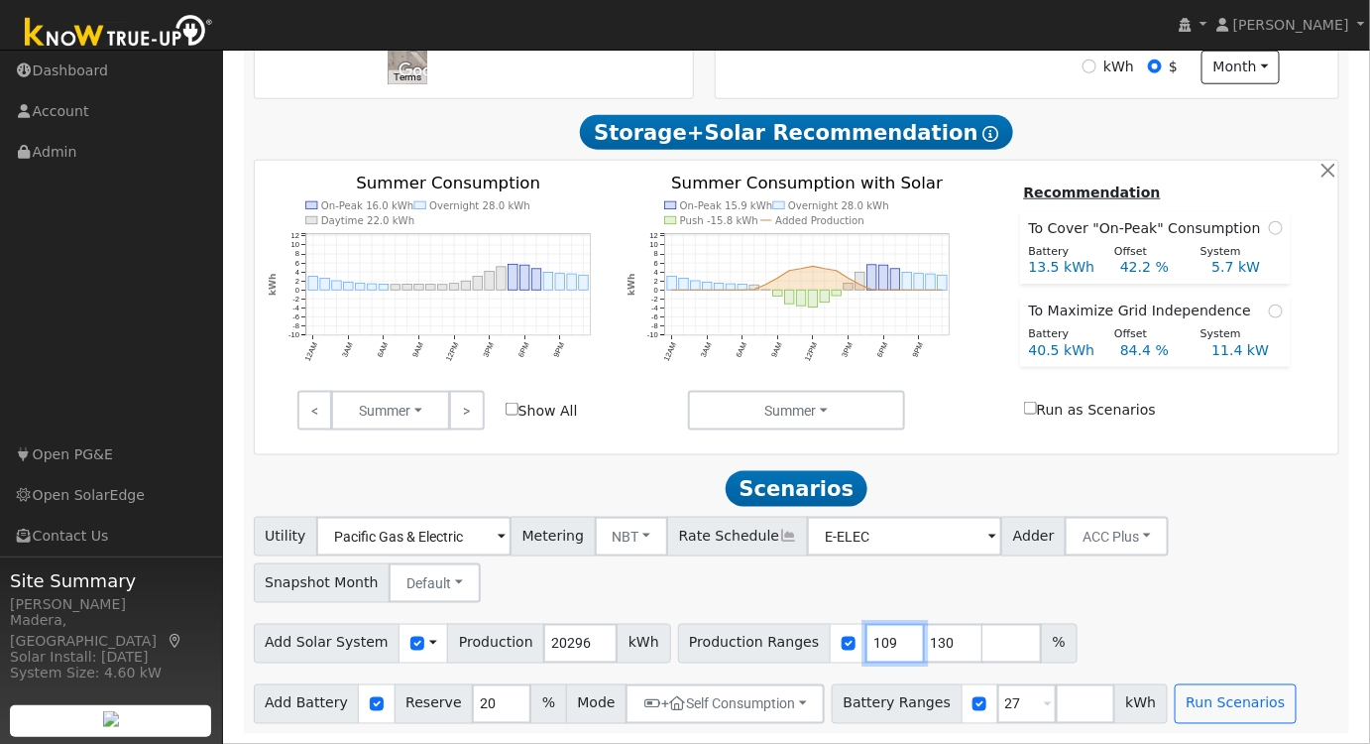
click at [867, 646] on input "109" at bounding box center [895, 644] width 59 height 40
type input "108"
click at [867, 646] on input "108" at bounding box center [895, 644] width 59 height 40
drag, startPoint x: 913, startPoint y: 642, endPoint x: 866, endPoint y: 645, distance: 47.7
click at [866, 645] on div "Production Ranges 108 130 %" at bounding box center [878, 644] width 400 height 40
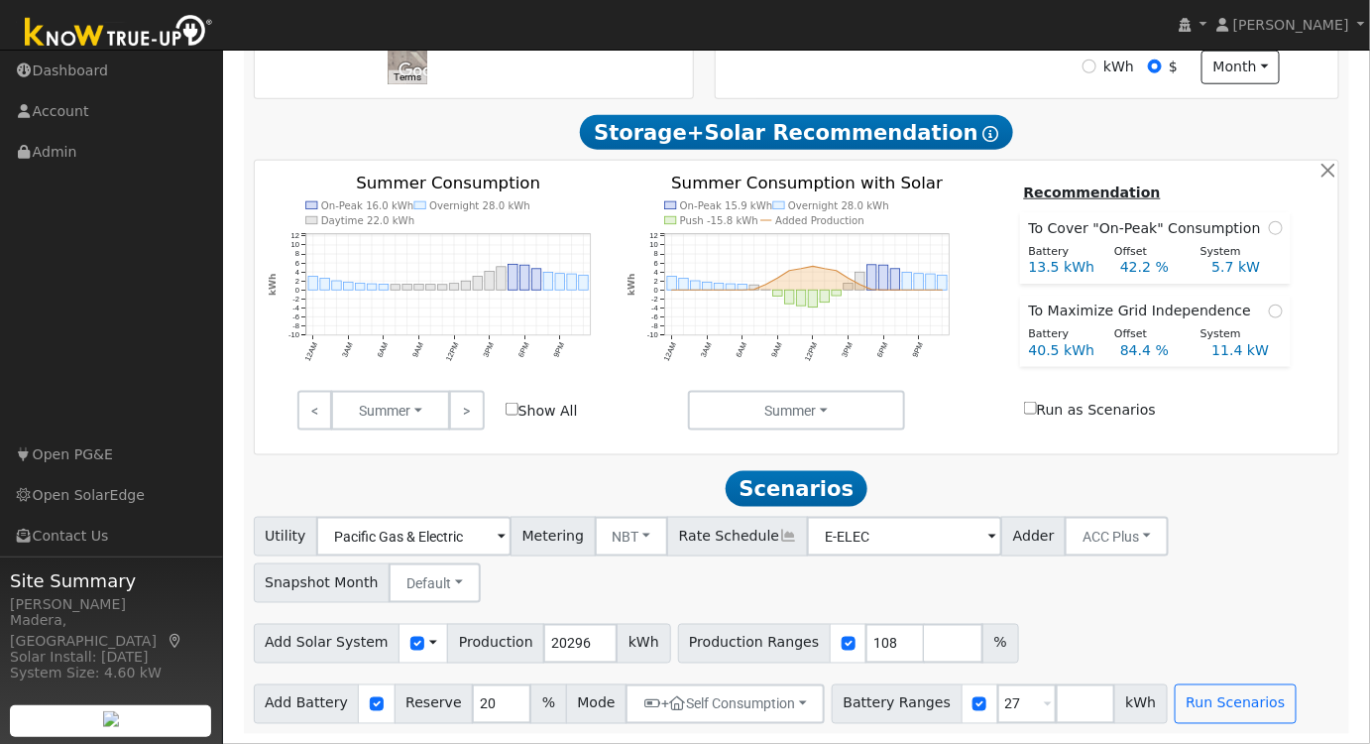
click at [1070, 619] on div "Add Solar System Use CSV Data Production 20296 kWh Production Ranges 108 %" at bounding box center [797, 640] width 1094 height 47
click at [1175, 695] on button "Run Scenarios" at bounding box center [1236, 704] width 122 height 40
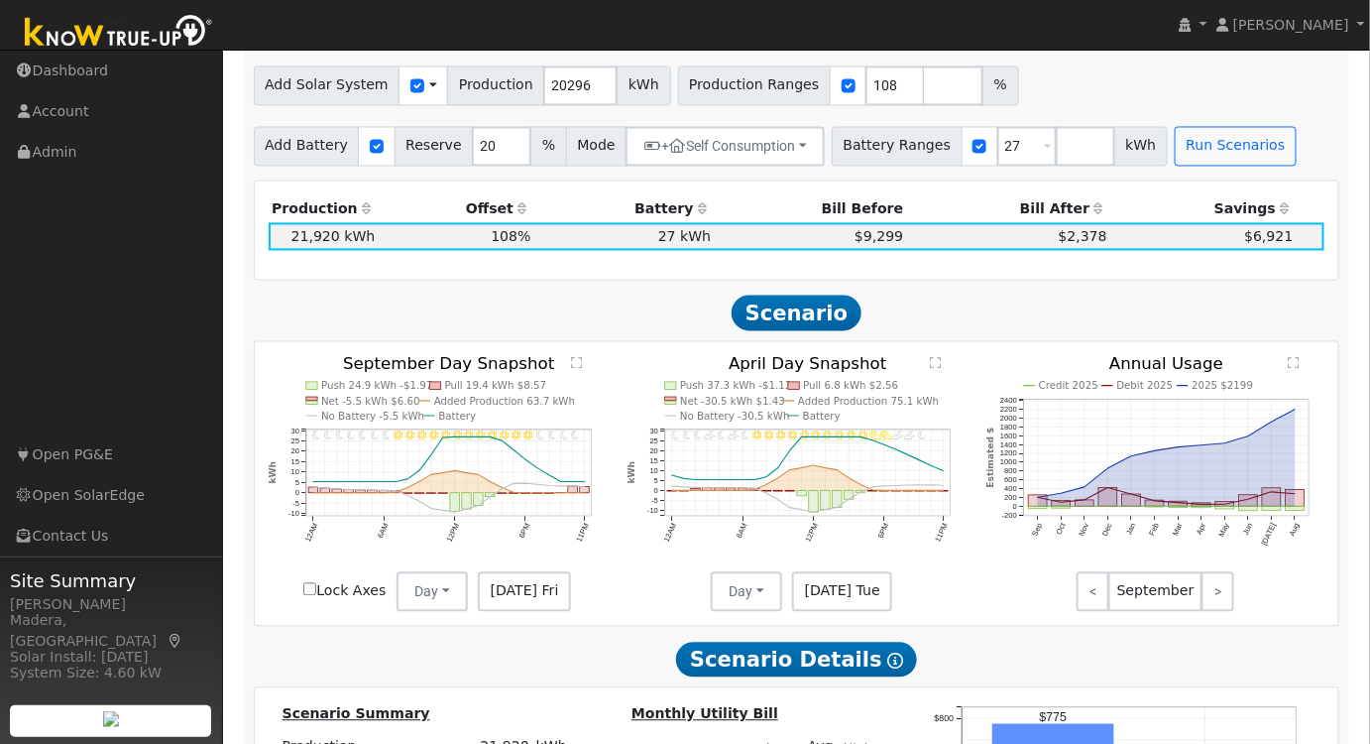
scroll to position [1192, 0]
click at [574, 370] on text "" at bounding box center [576, 363] width 11 height 13
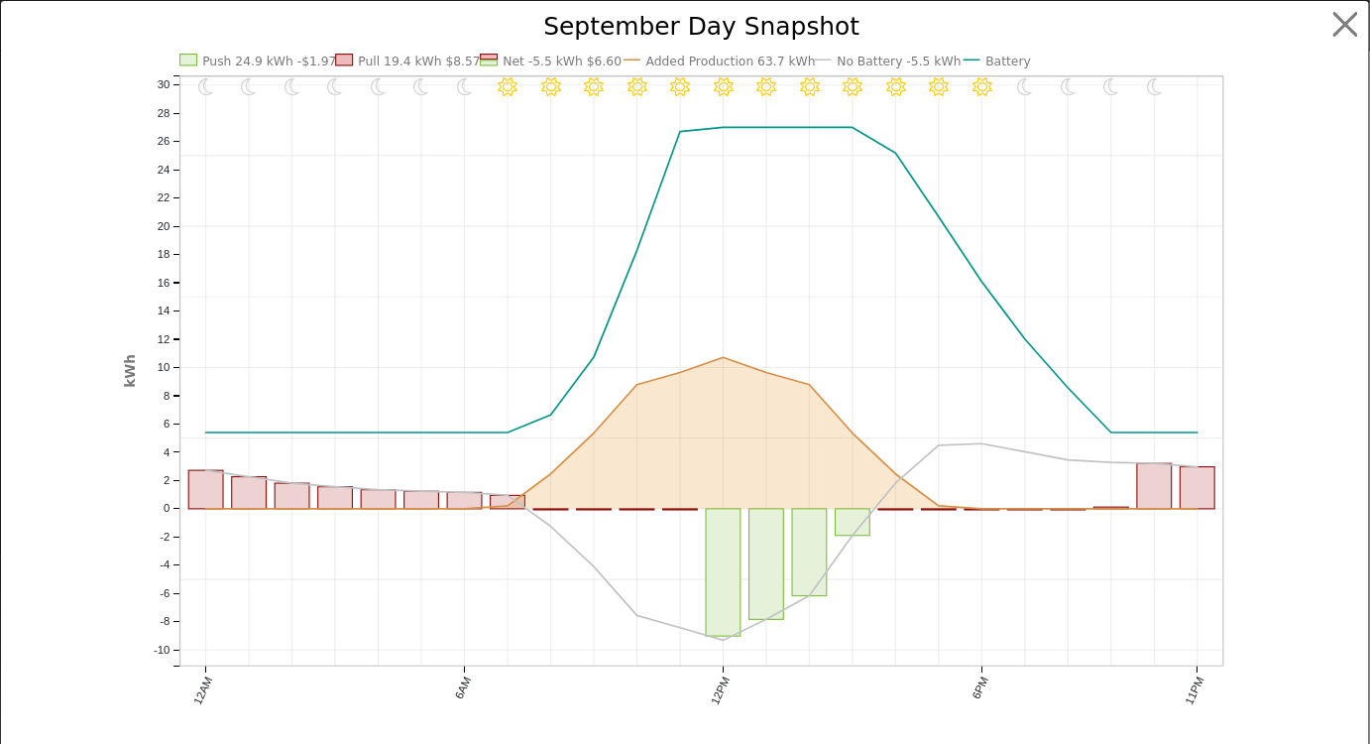
scroll to position [1198, 0]
click at [1345, 21] on button "button" at bounding box center [1360, 25] width 38 height 38
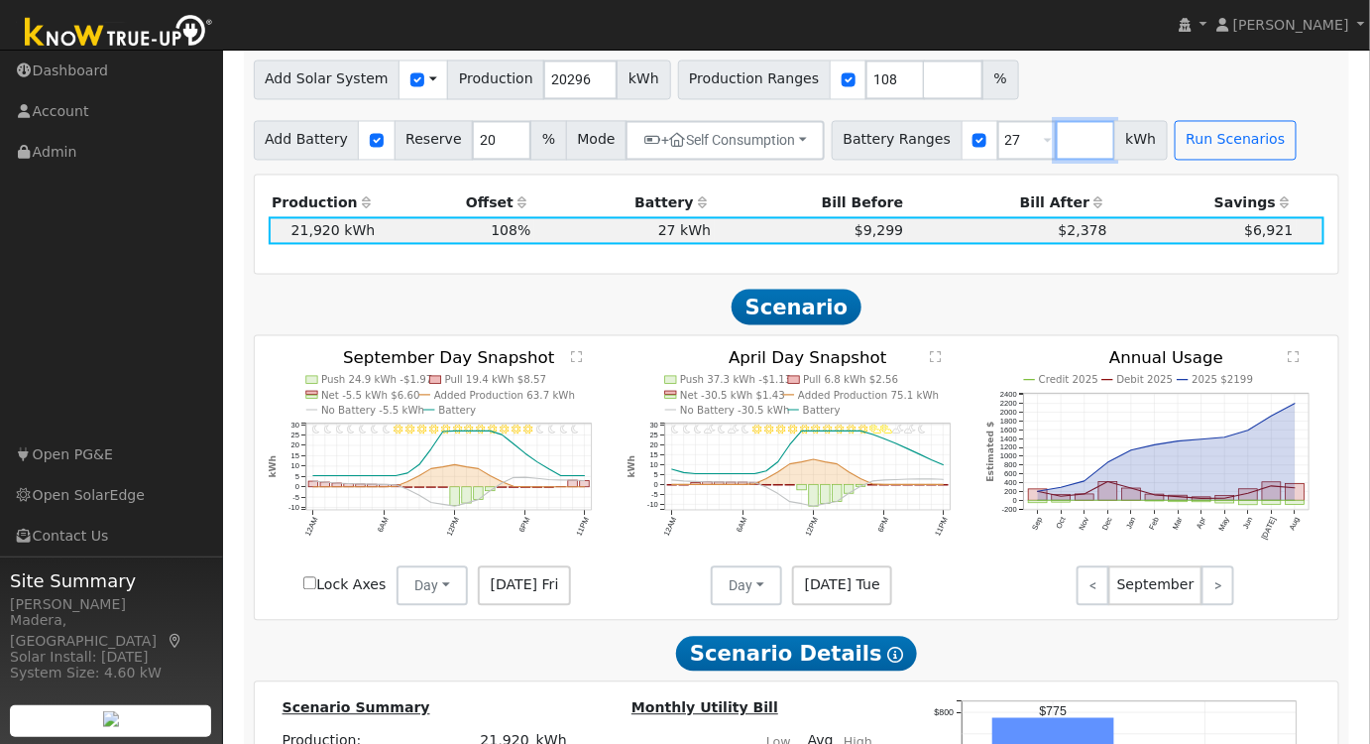
click at [1056, 151] on input "number" at bounding box center [1085, 141] width 59 height 40
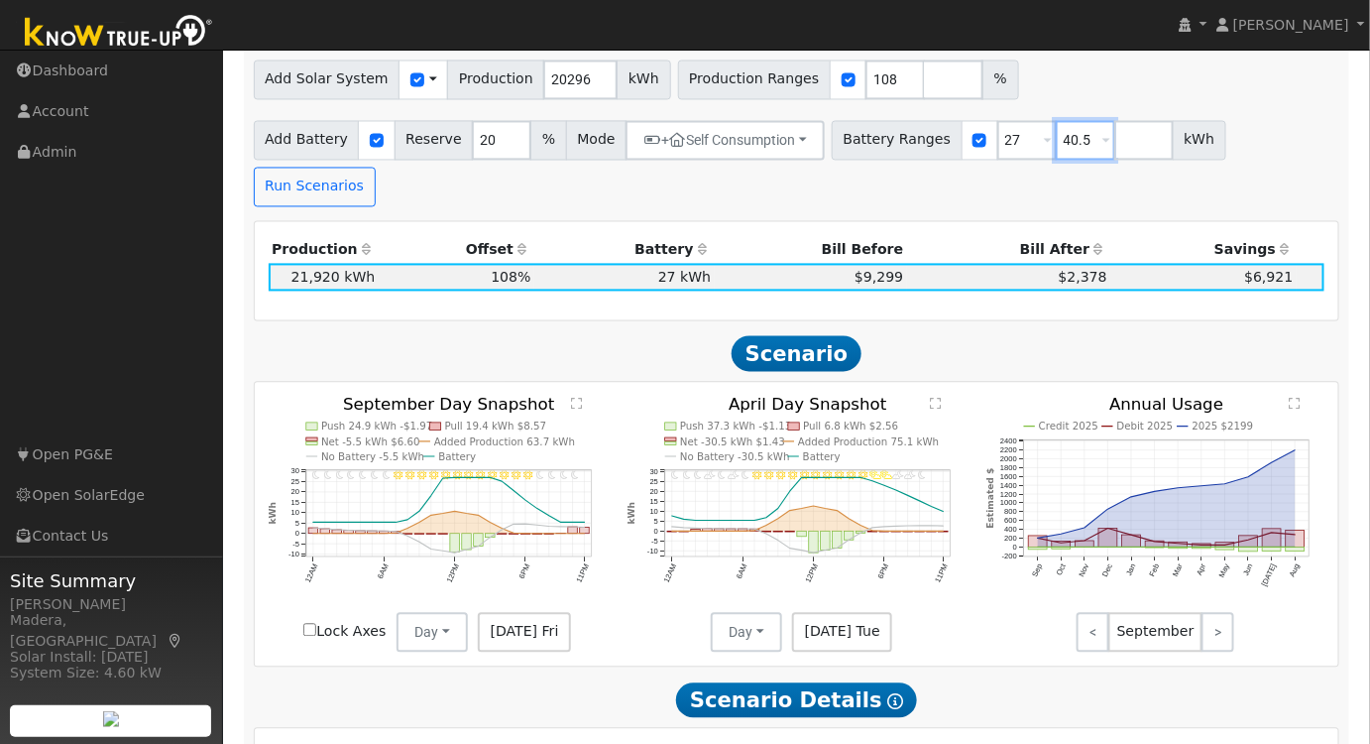
type input "40.5"
click at [1144, 95] on div "Add Solar System Use CSV Data Production 20296 kWh Production Ranges 108 %" at bounding box center [797, 77] width 1094 height 47
click at [376, 168] on button "Run Scenarios" at bounding box center [315, 188] width 122 height 40
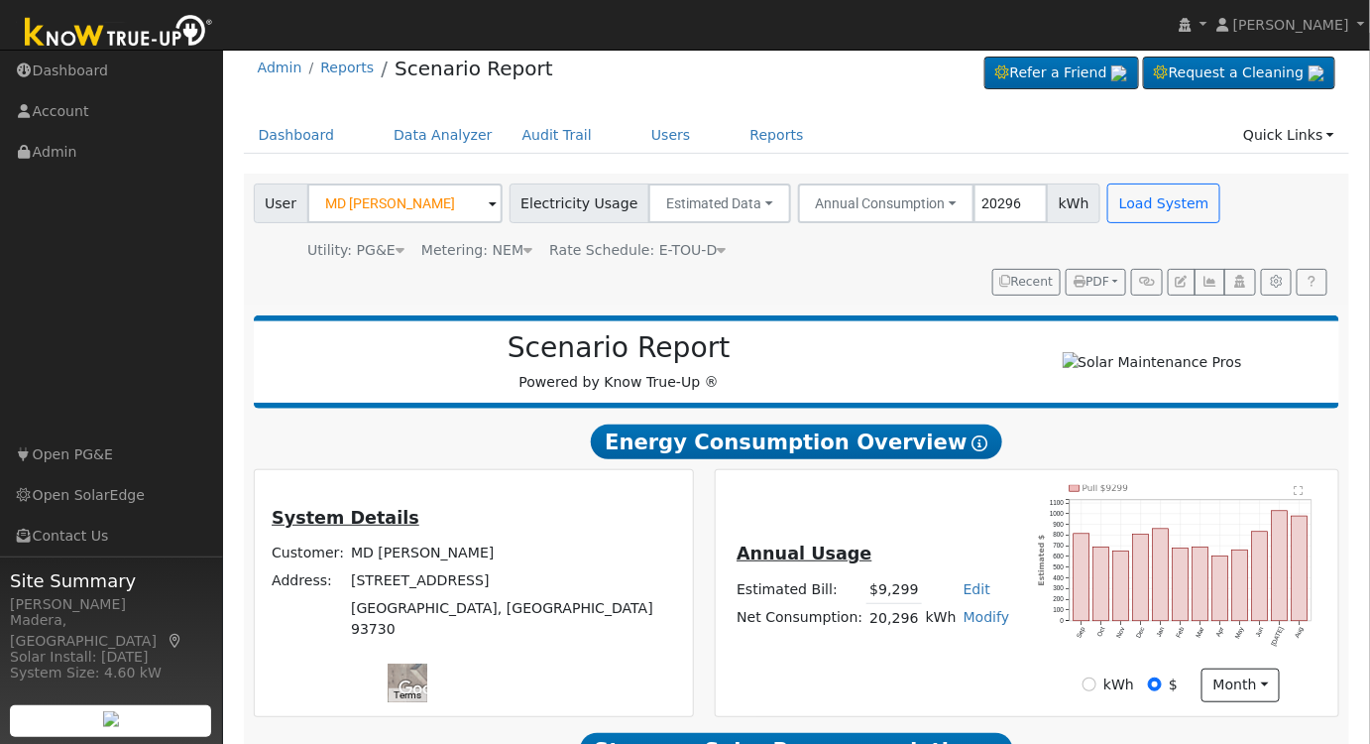
scroll to position [0, 0]
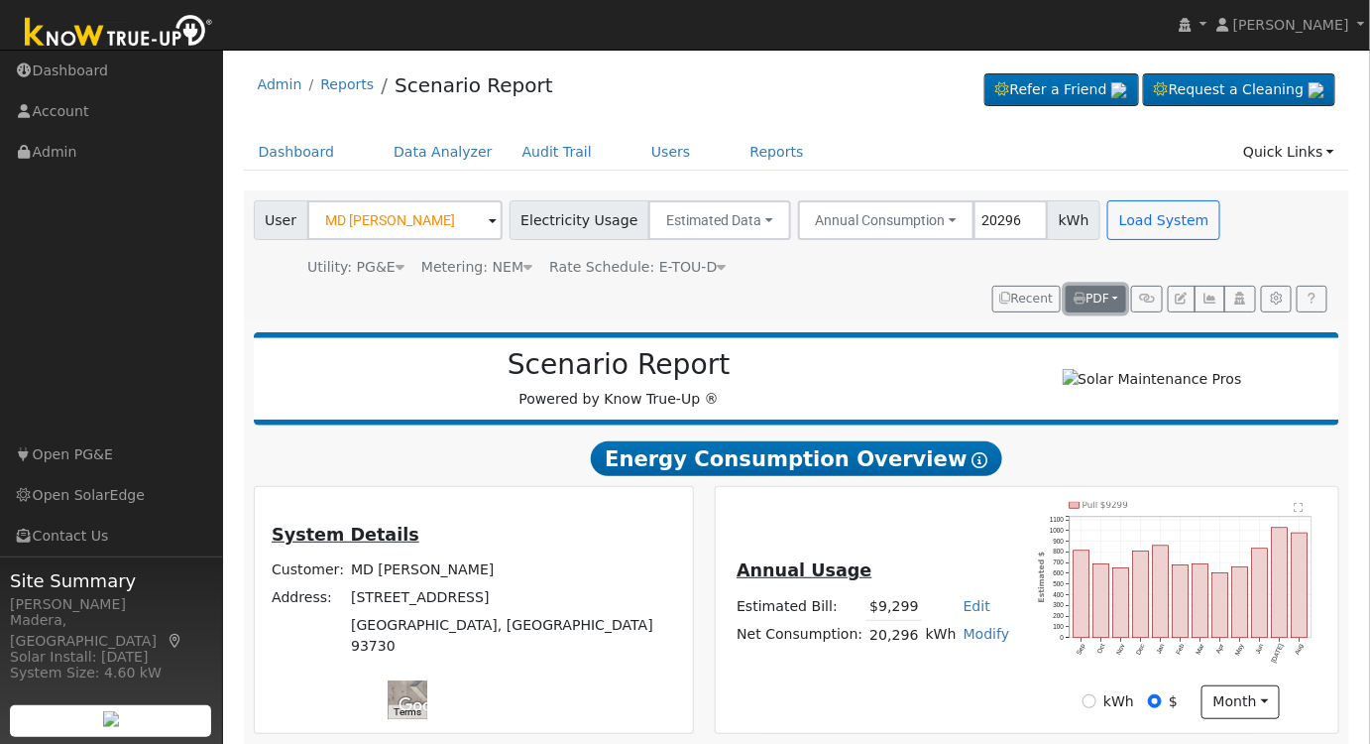
click at [1104, 286] on button "PDF" at bounding box center [1096, 300] width 60 height 28
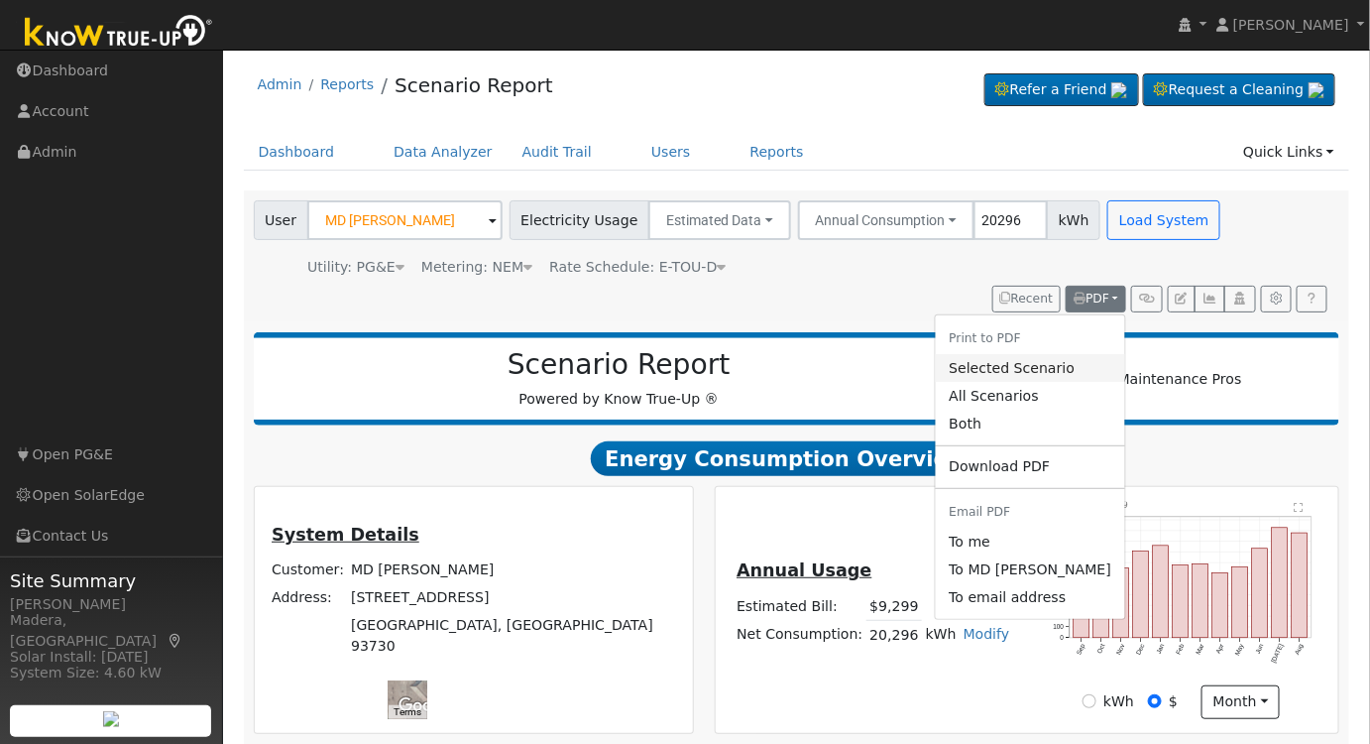
click at [1057, 367] on link "Selected Scenario" at bounding box center [1030, 368] width 190 height 28
